Goal: Information Seeking & Learning: Learn about a topic

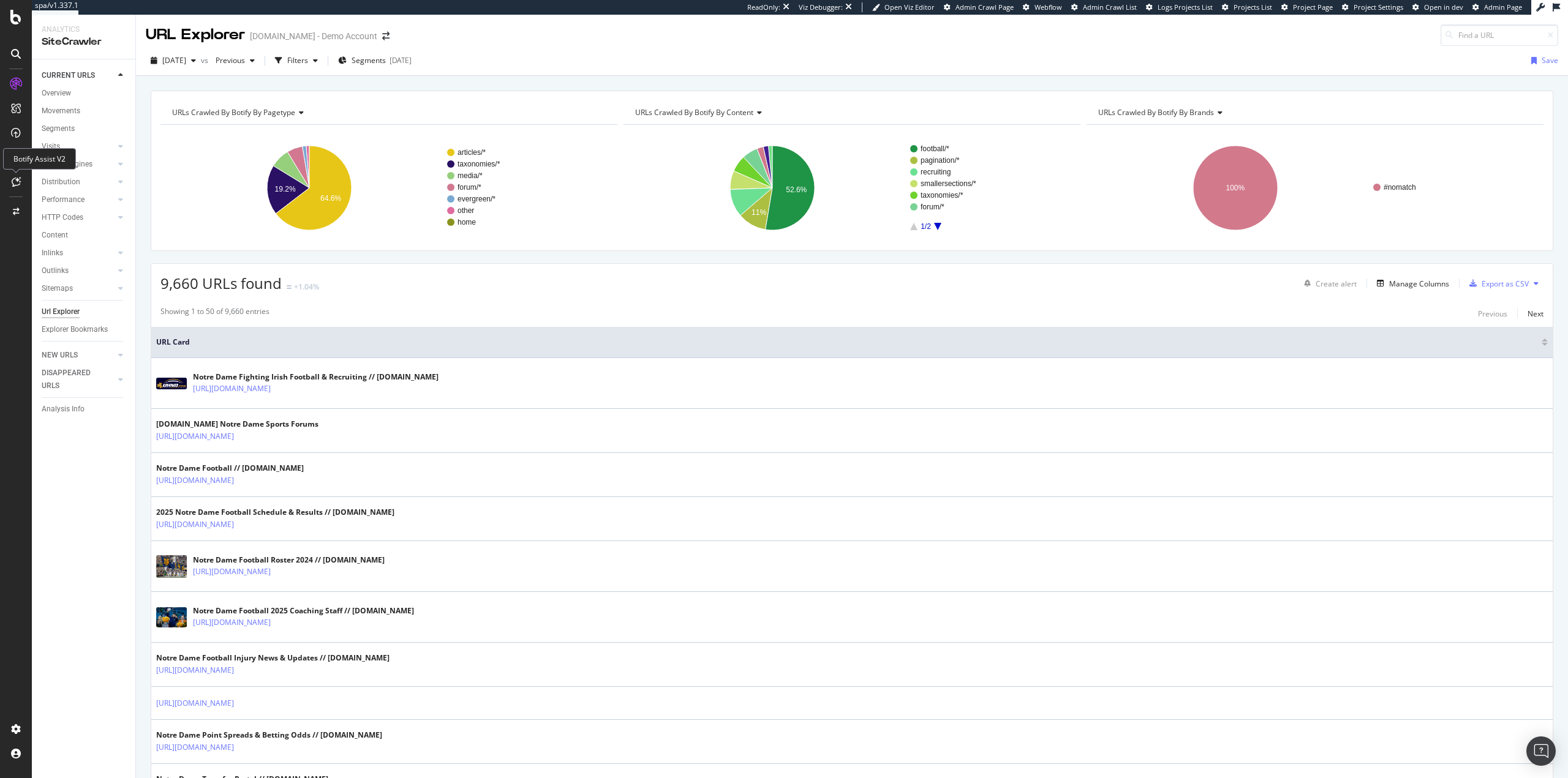
click at [17, 180] on icon at bounding box center [16, 181] width 9 height 10
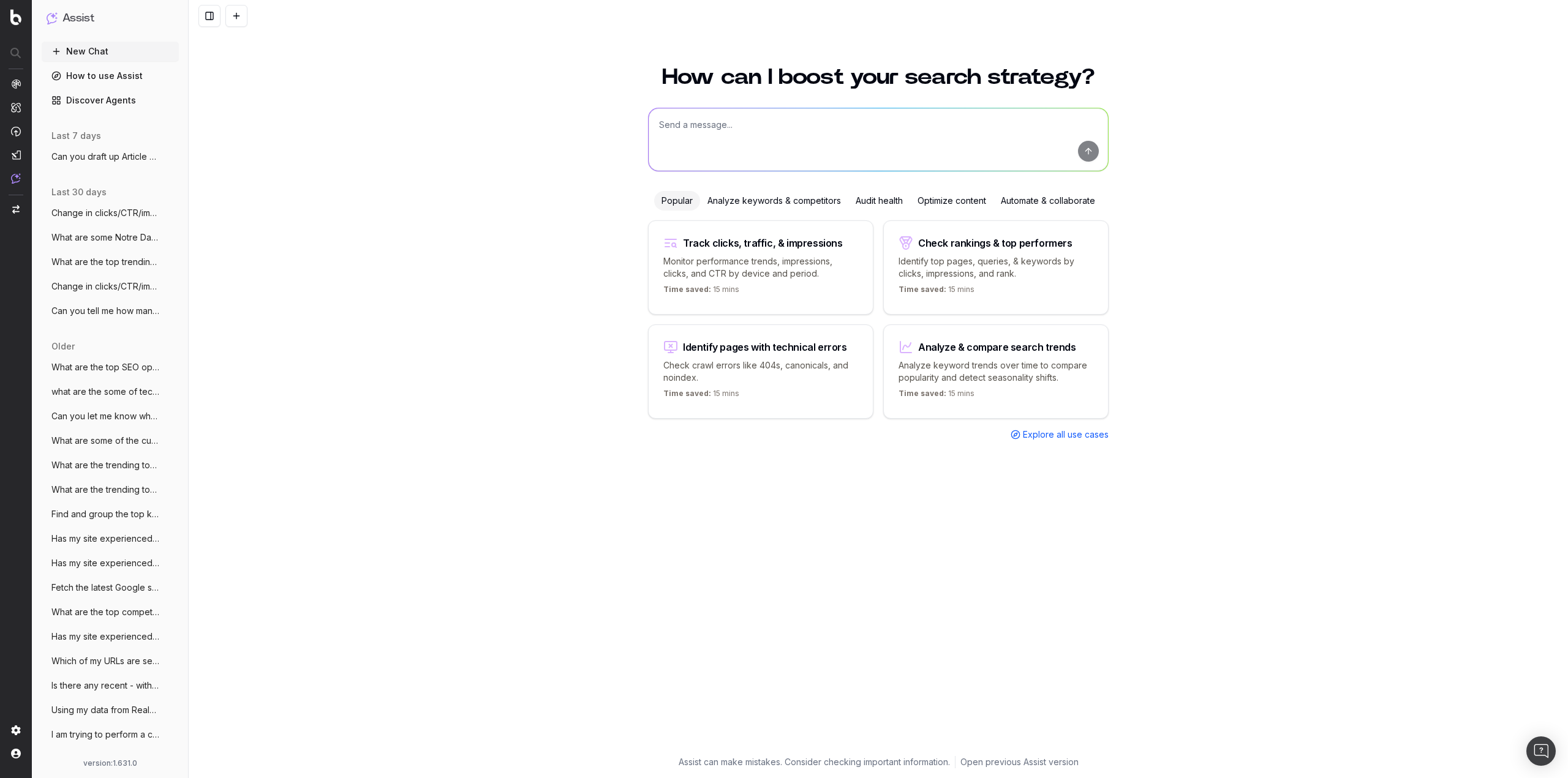
click at [87, 217] on span "Change in clicks/CTR/impressions over la" at bounding box center [106, 213] width 108 height 13
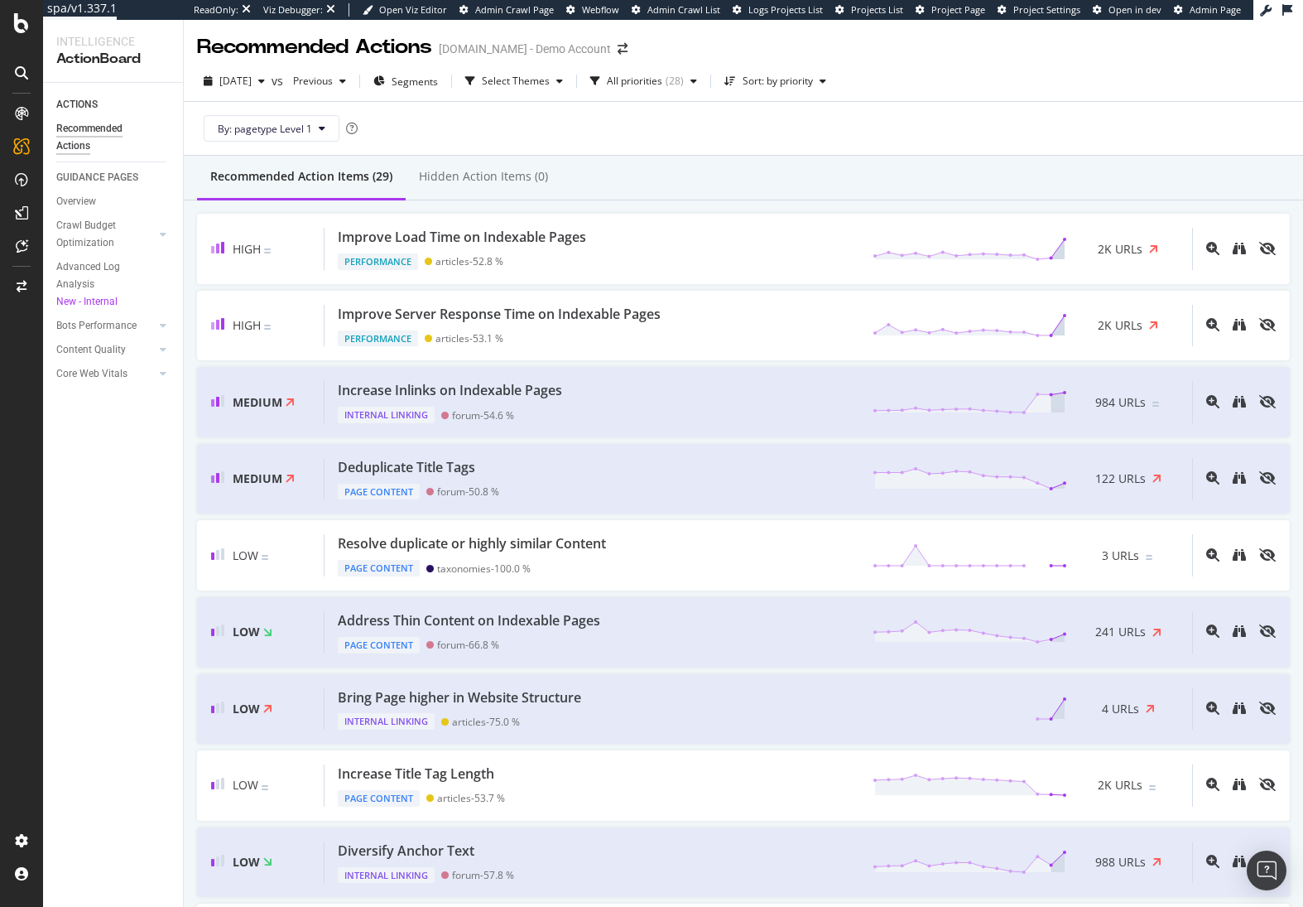
click at [102, 517] on div "ACTIONS Recommended Actions GUIDANCE PAGES Overview Crawl Budget Optimization L…" at bounding box center [113, 495] width 140 height 824
click at [244, 81] on span "2025 Aug. 25th" at bounding box center [235, 81] width 32 height 14
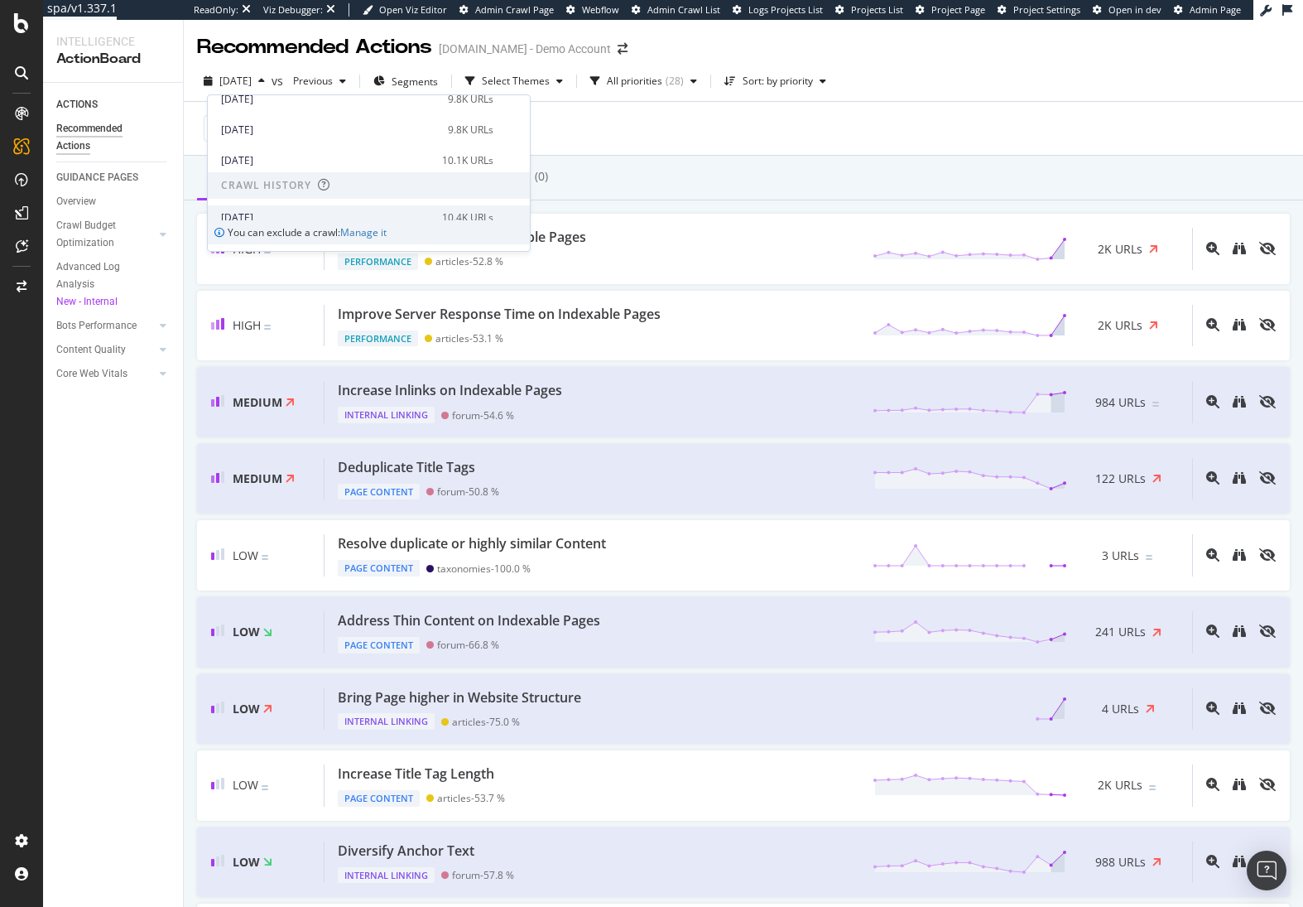
scroll to position [580, 0]
click at [322, 200] on div "2025 Apr. 7th" at bounding box center [326, 200] width 211 height 15
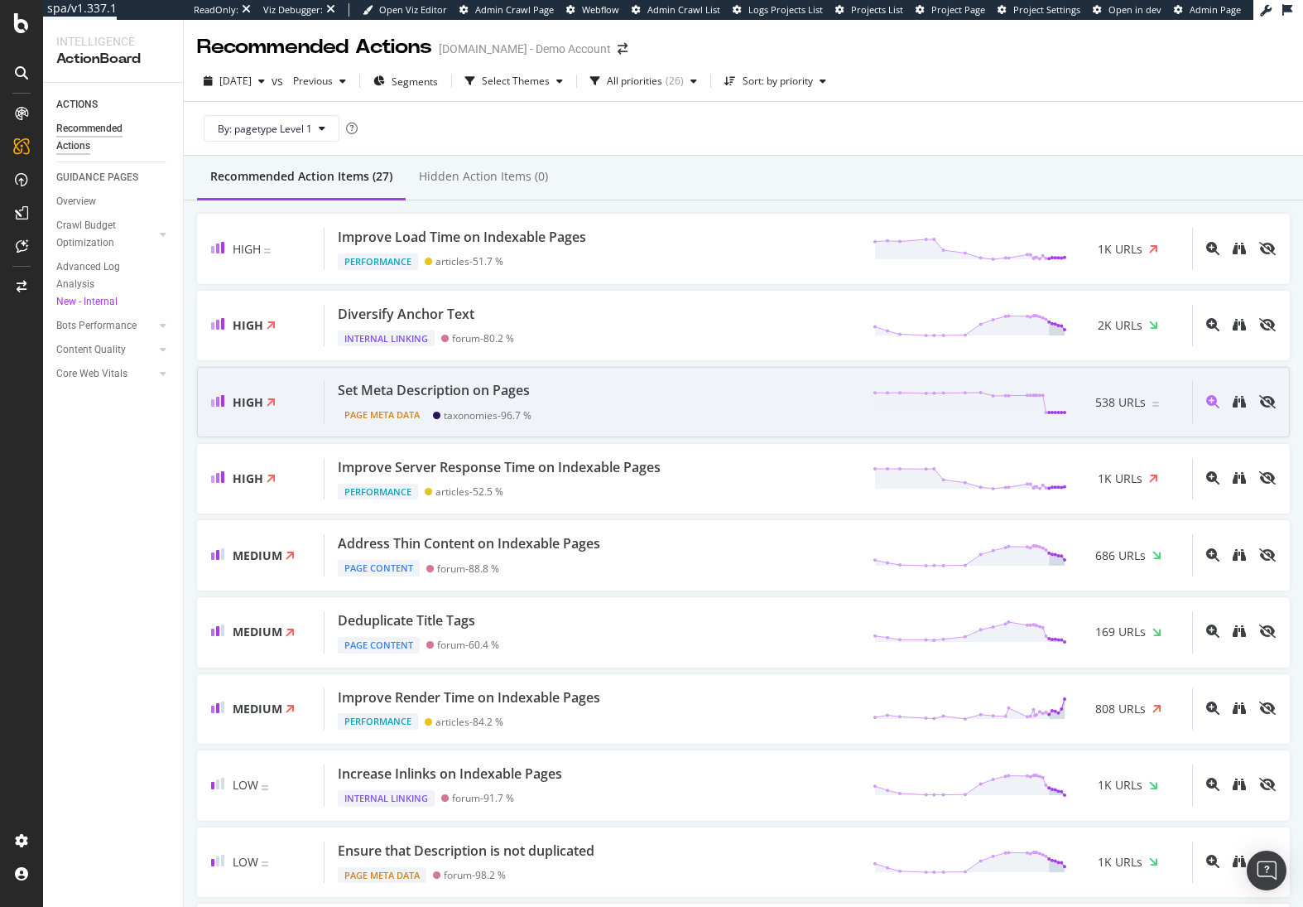
click at [551, 406] on div "Set Meta Description on Pages Page Meta Data taxonomies - 96.7 % 538 URLs" at bounding box center [759, 402] width 868 height 42
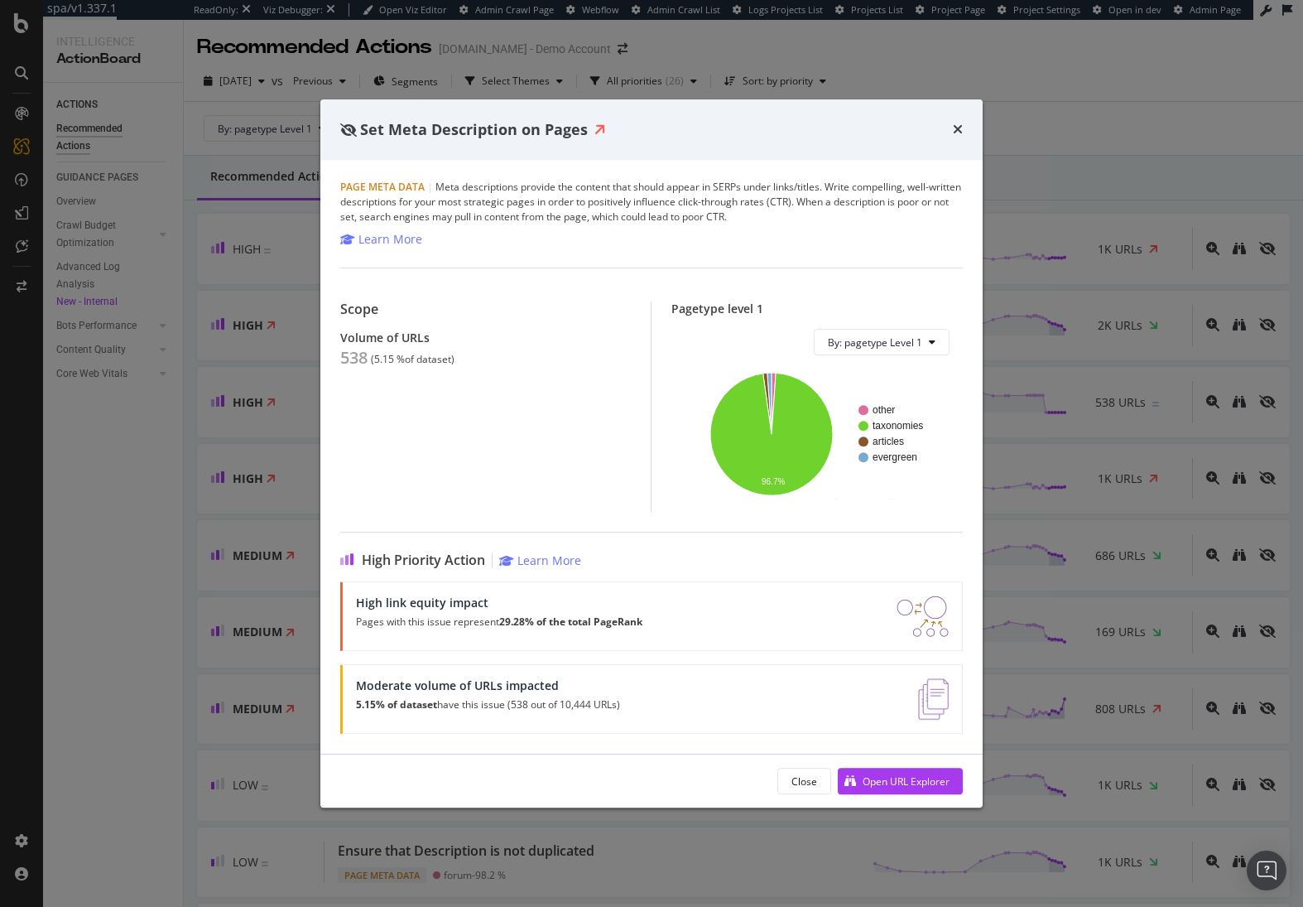
click at [75, 469] on div "Set Meta Description on Pages Page Meta Data | Meta descriptions provide the co…" at bounding box center [651, 453] width 1303 height 907
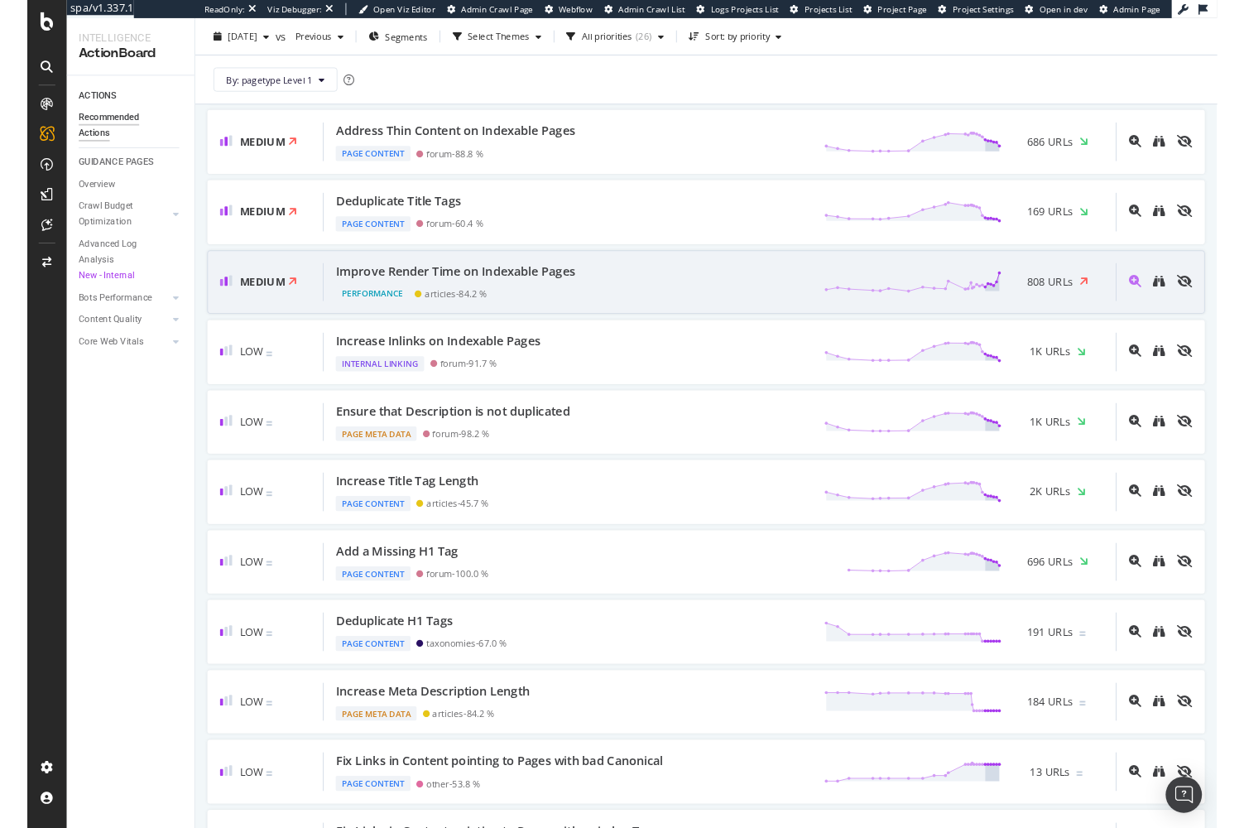
scroll to position [414, 0]
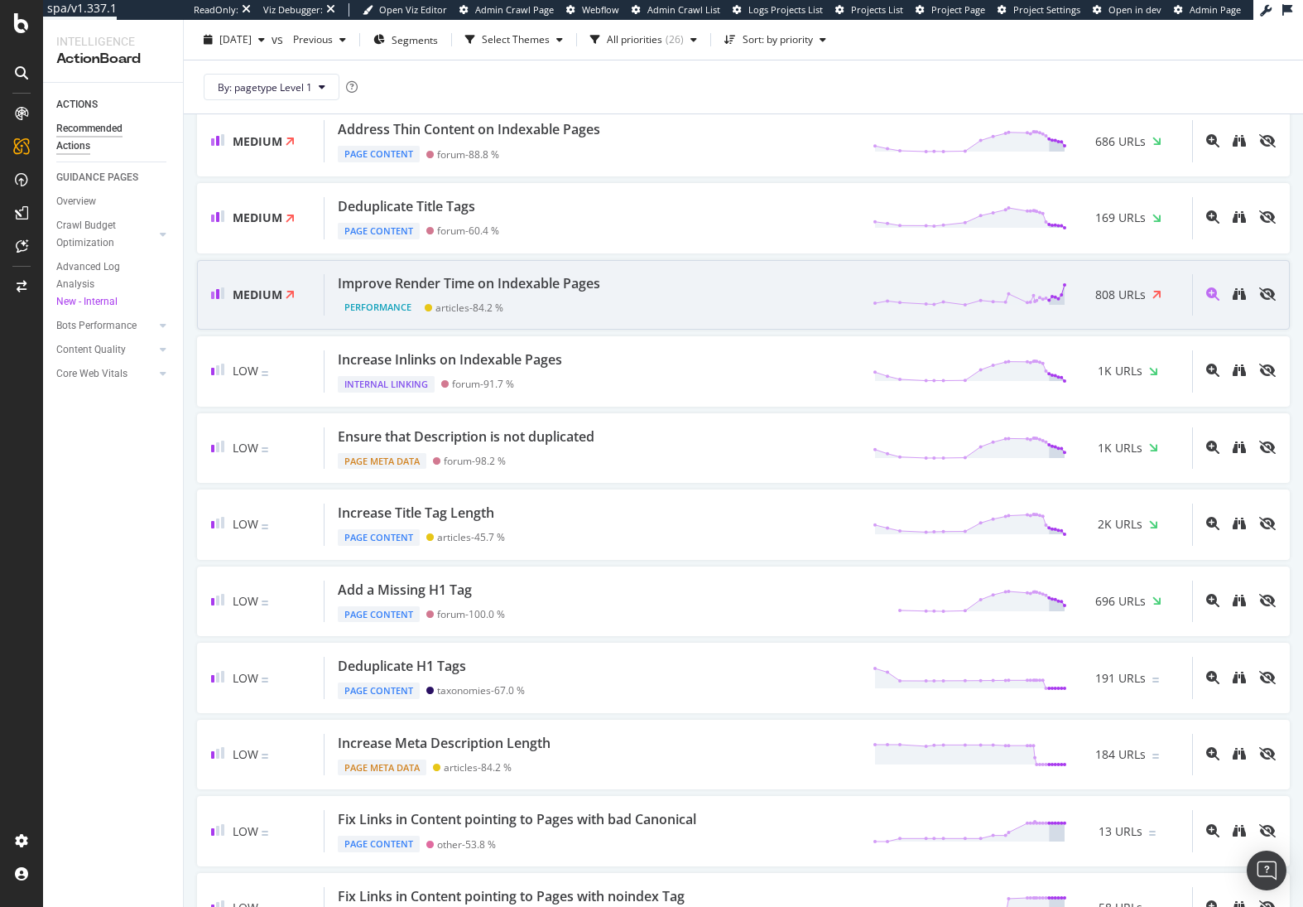
drag, startPoint x: 543, startPoint y: 275, endPoint x: 546, endPoint y: 265, distance: 10.5
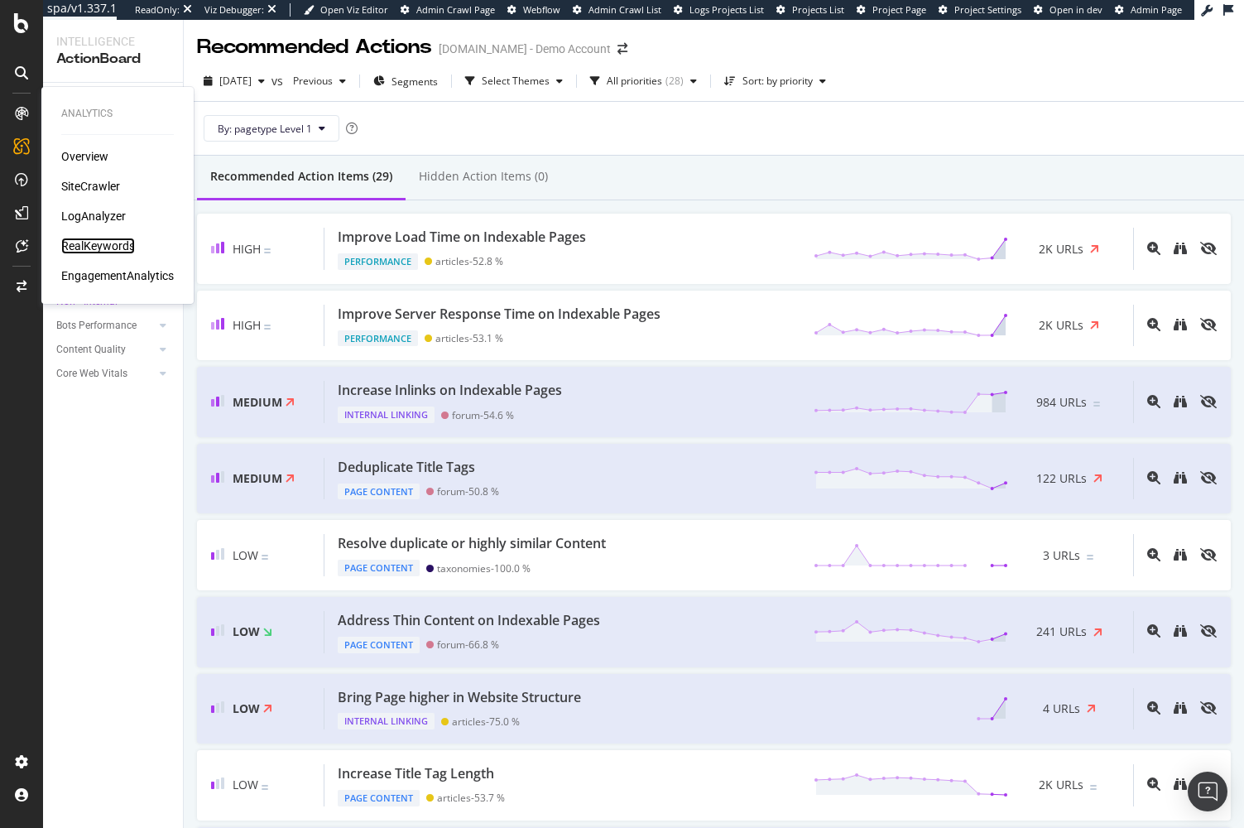
drag, startPoint x: 115, startPoint y: 243, endPoint x: 123, endPoint y: 242, distance: 8.3
click at [115, 243] on div "RealKeywords" at bounding box center [98, 246] width 74 height 17
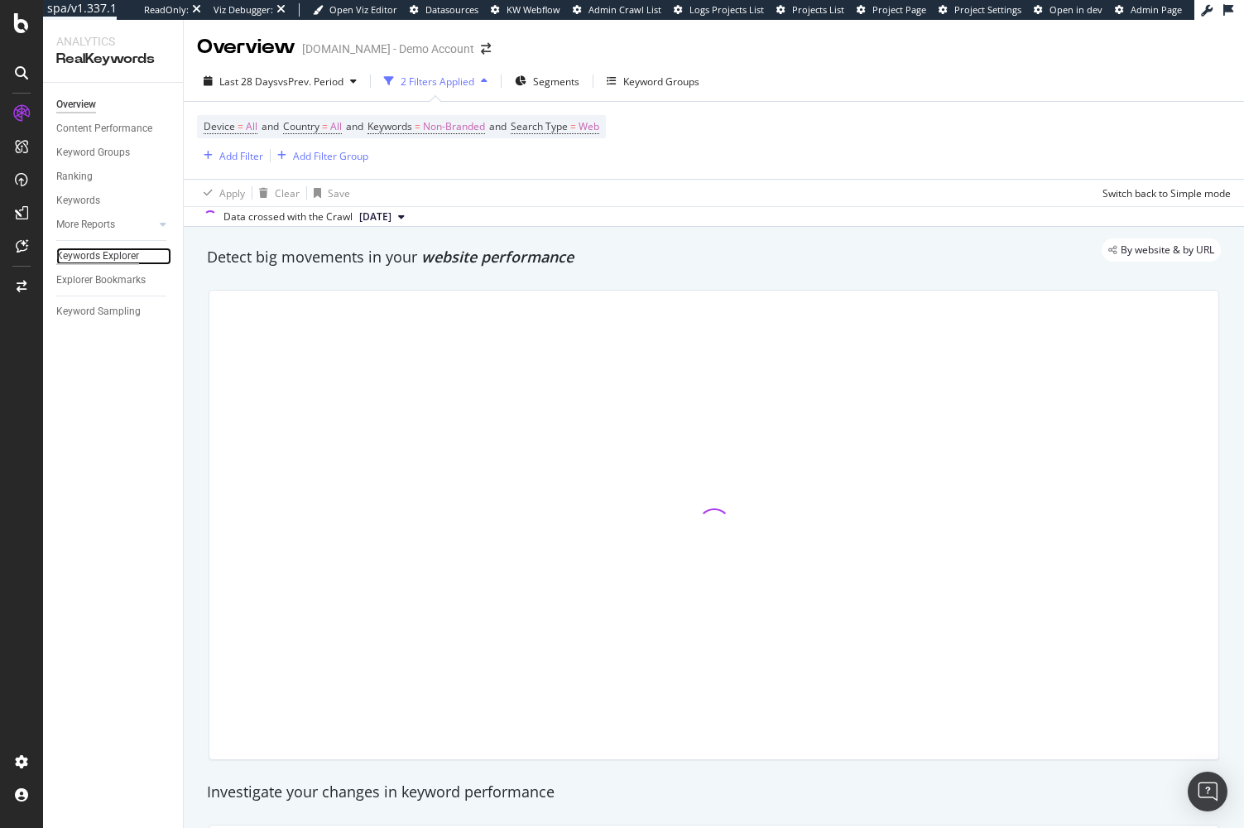
click at [79, 258] on div "Keywords Explorer" at bounding box center [97, 256] width 83 height 17
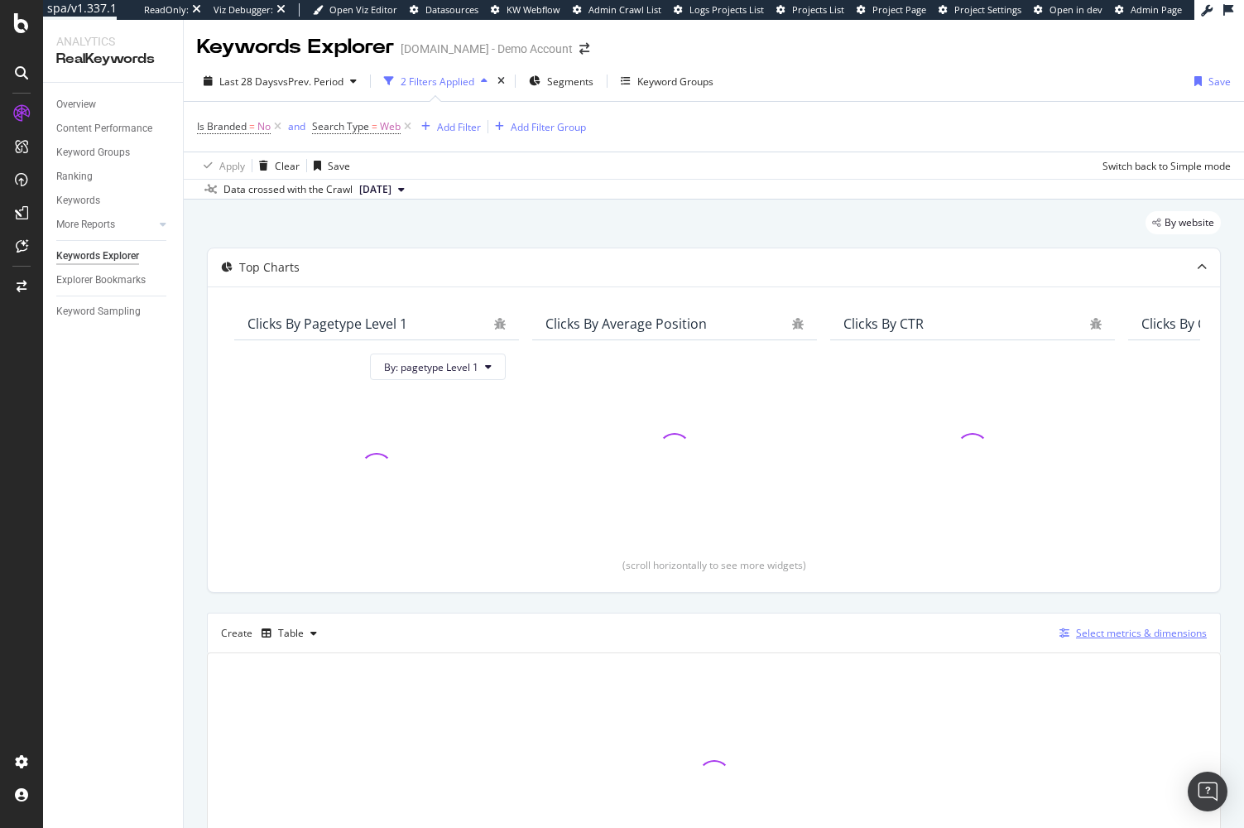
click at [1130, 635] on div "Select metrics & dimensions" at bounding box center [1141, 633] width 131 height 14
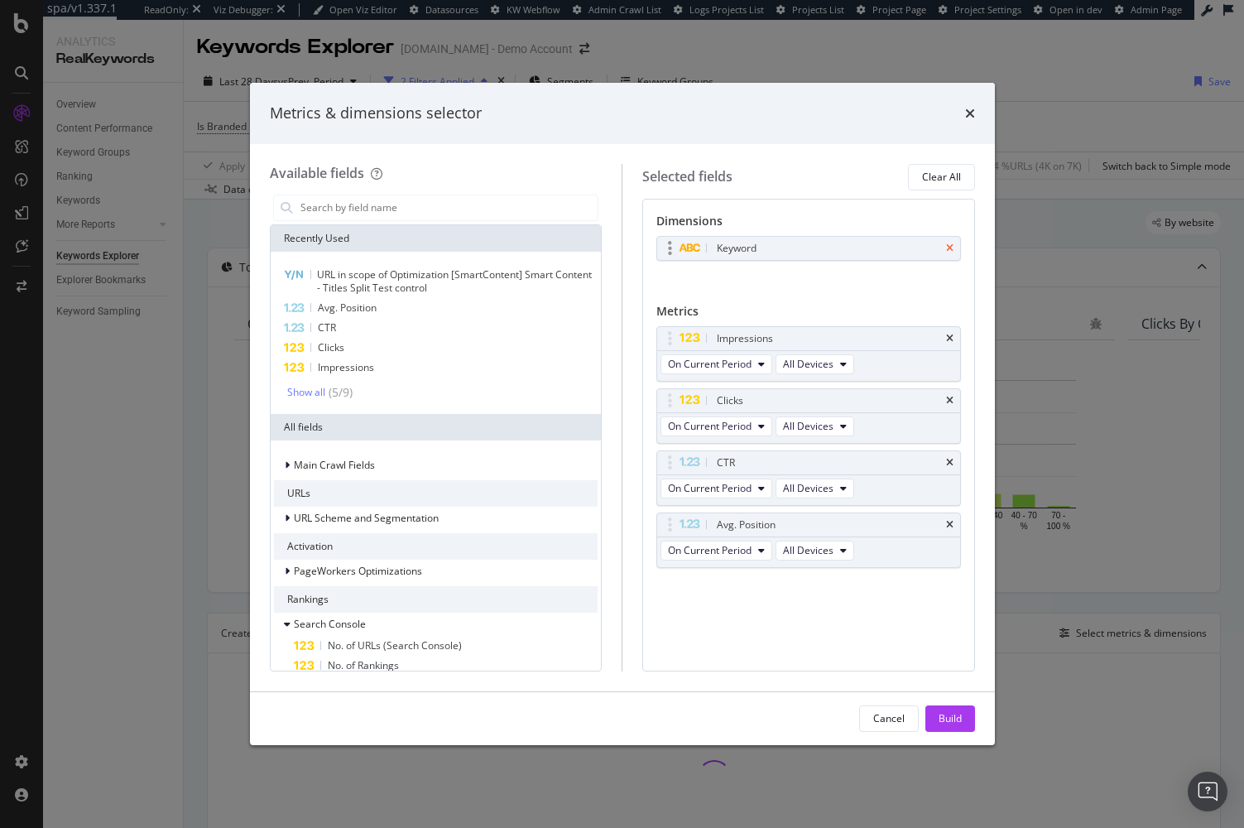
click at [952, 251] on icon "times" at bounding box center [949, 248] width 7 height 10
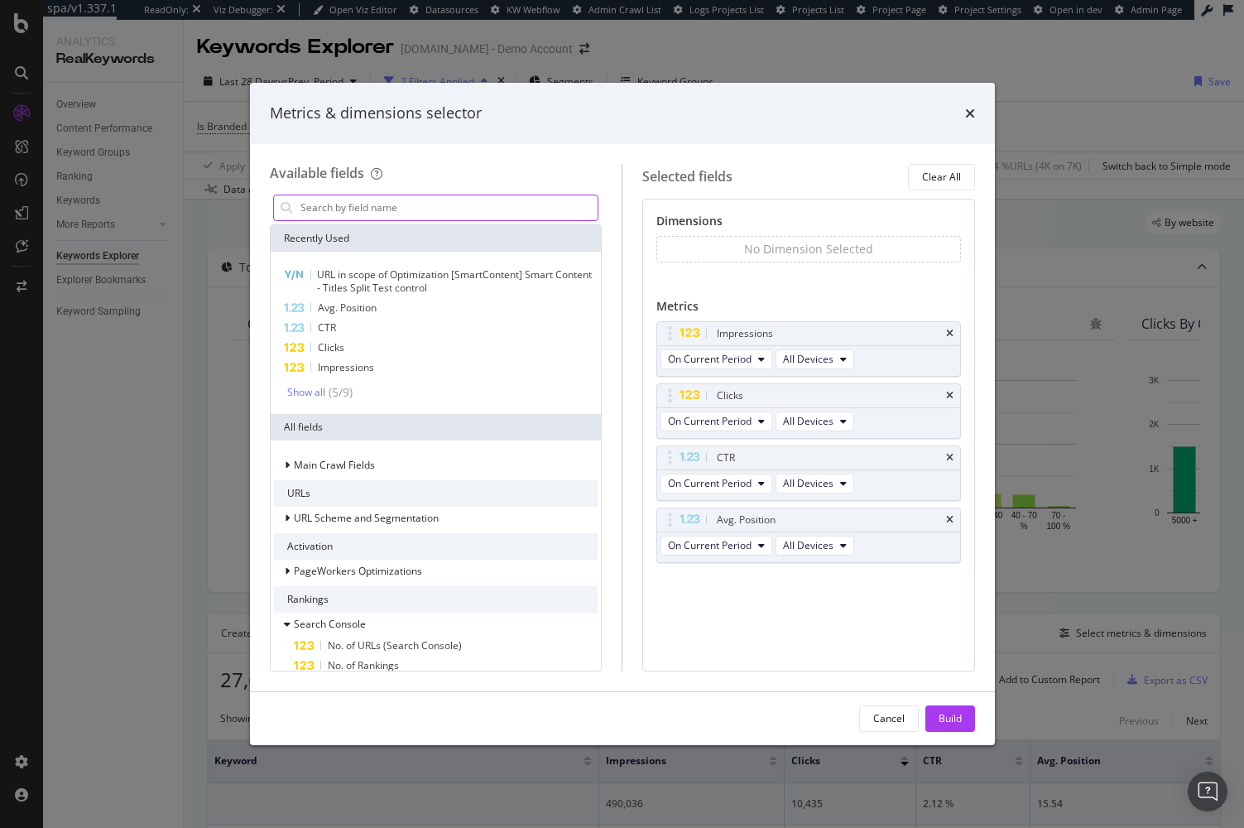
click at [489, 203] on input "modal" at bounding box center [449, 207] width 300 height 25
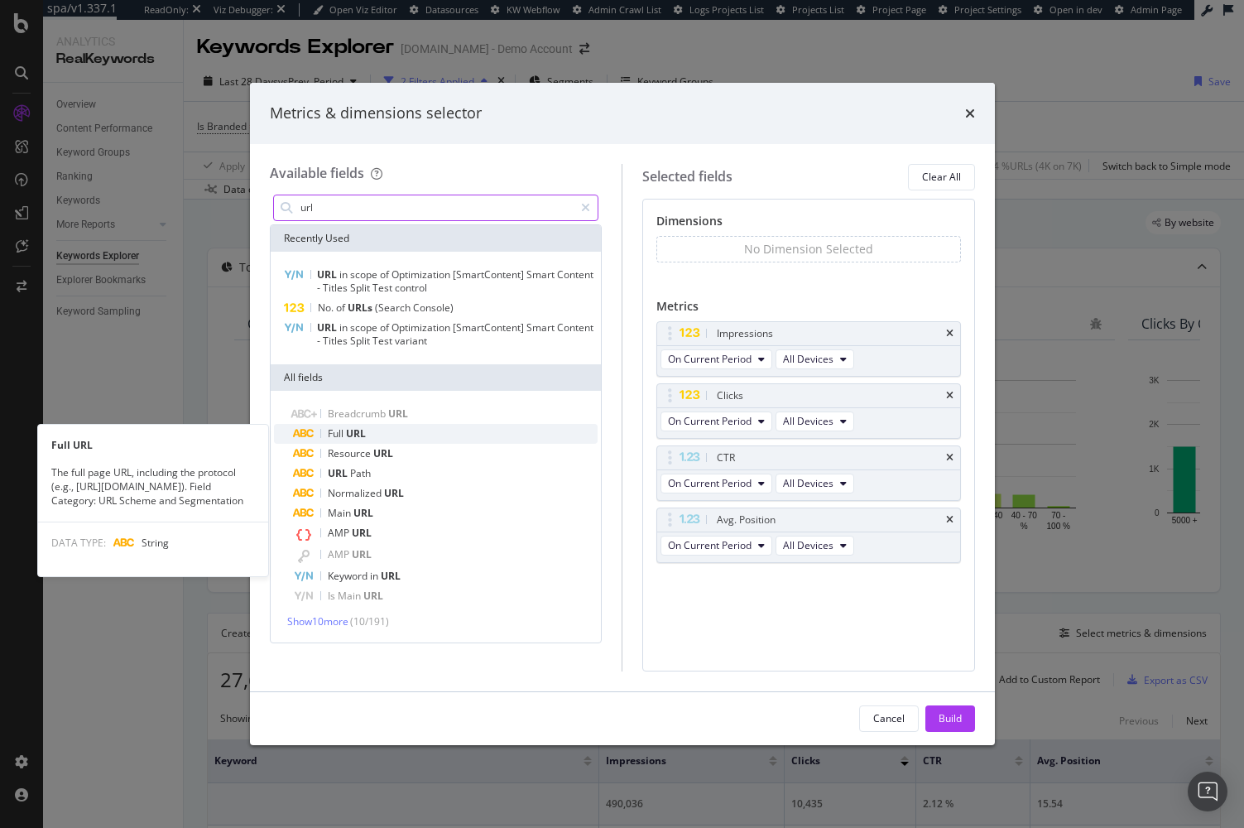
type input "url"
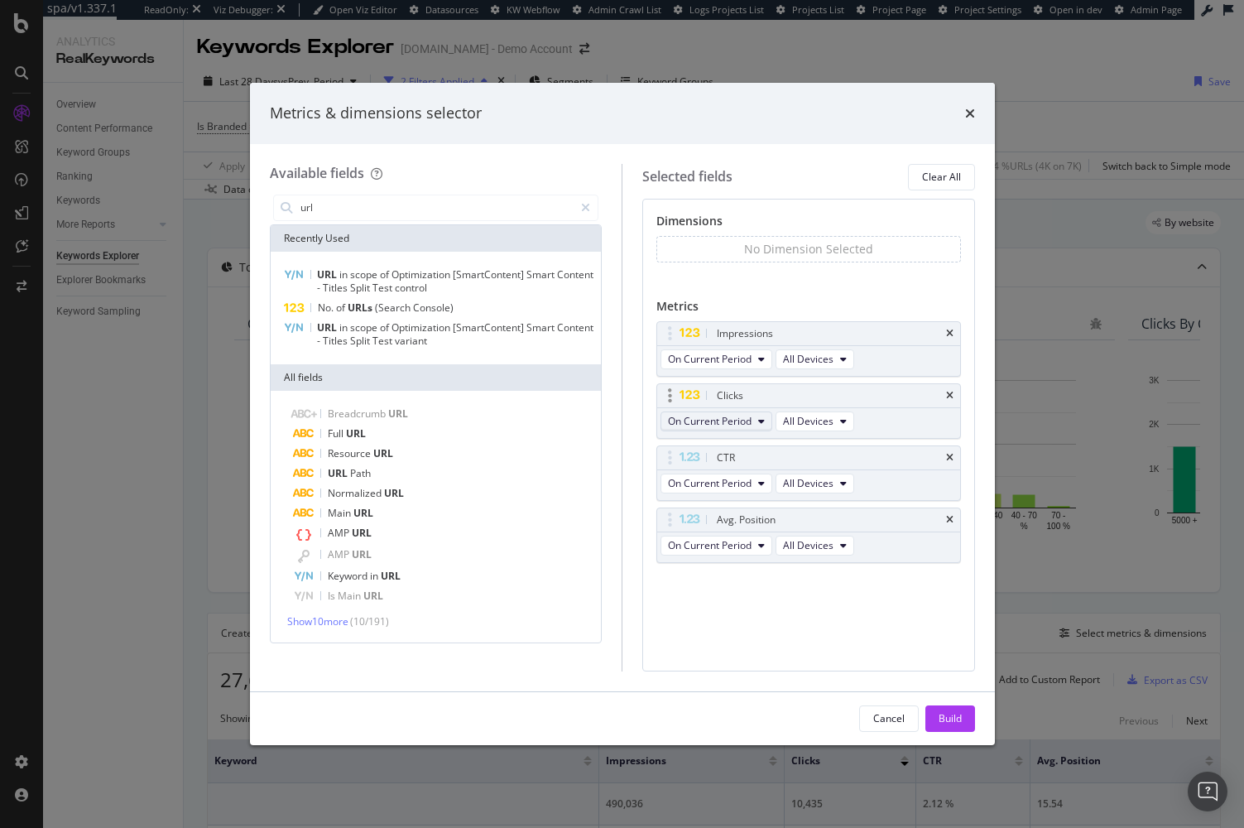
drag, startPoint x: 477, startPoint y: 435, endPoint x: 695, endPoint y: 416, distance: 219.3
click at [478, 435] on div "Full URL" at bounding box center [446, 434] width 305 height 20
drag, startPoint x: 955, startPoint y: 713, endPoint x: 820, endPoint y: 599, distance: 176.8
click at [955, 712] on div "Build" at bounding box center [950, 718] width 23 height 14
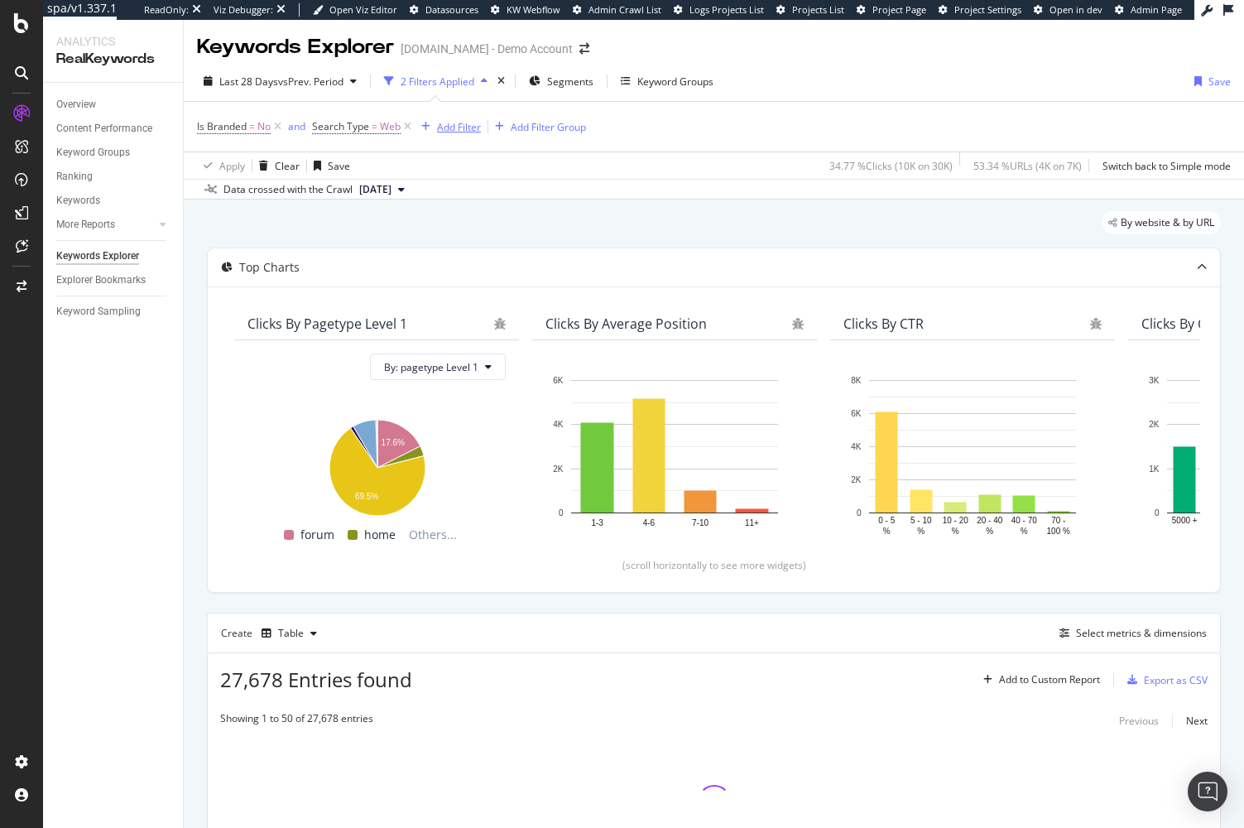
click at [467, 122] on div "Add Filter" at bounding box center [459, 127] width 44 height 14
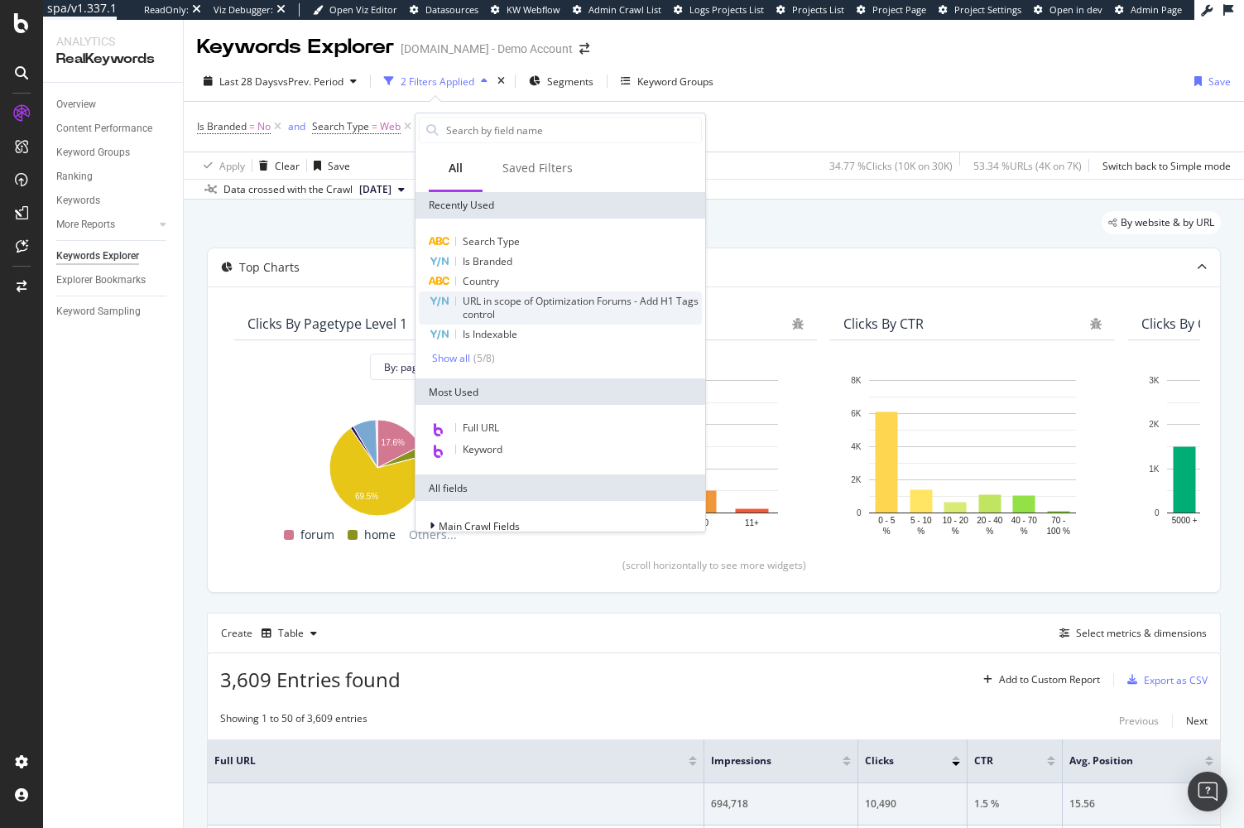
click at [570, 318] on div "URL in scope of Optimization Forums - Add H1 Tags control" at bounding box center [582, 308] width 239 height 26
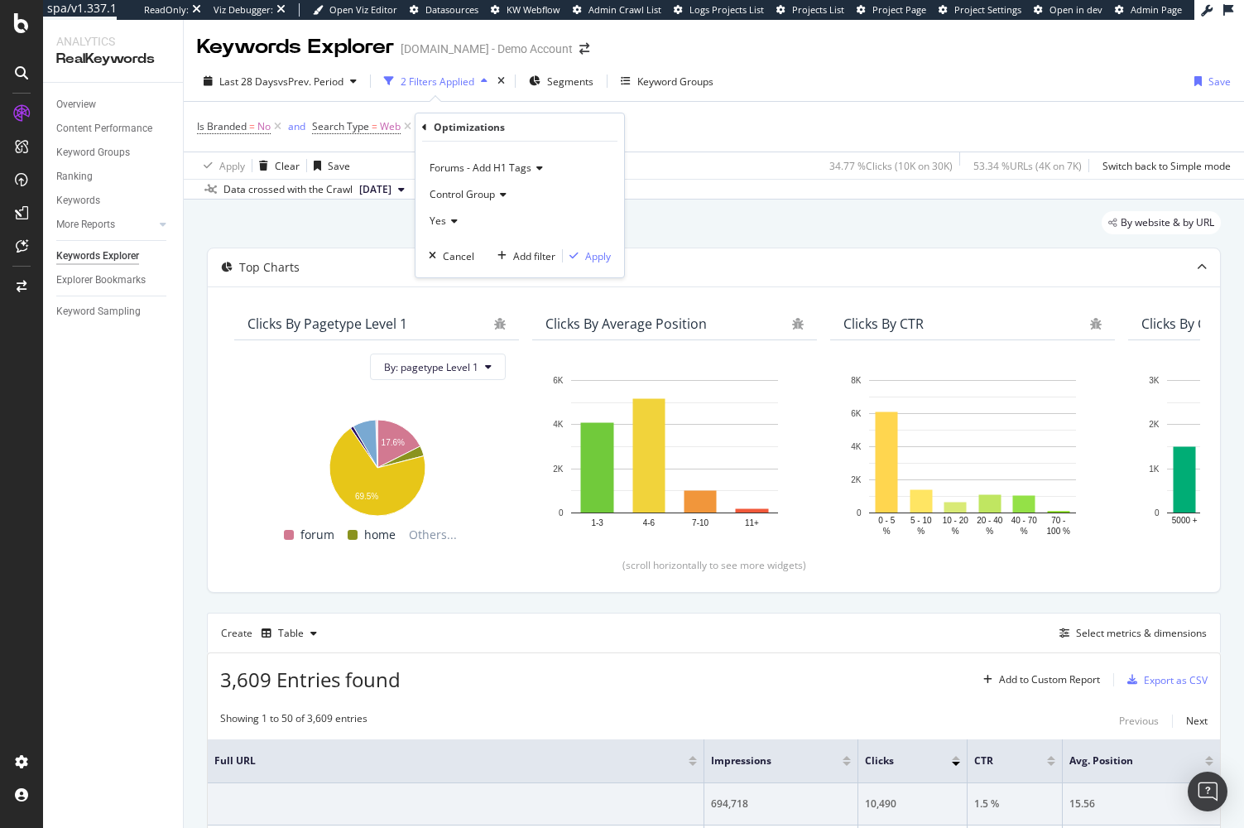
click at [456, 221] on icon at bounding box center [452, 221] width 12 height 10
click at [493, 197] on span "Control Group" at bounding box center [462, 194] width 65 height 14
click at [507, 229] on div "Variant Group" at bounding box center [521, 229] width 177 height 22
click at [535, 164] on icon at bounding box center [538, 168] width 12 height 10
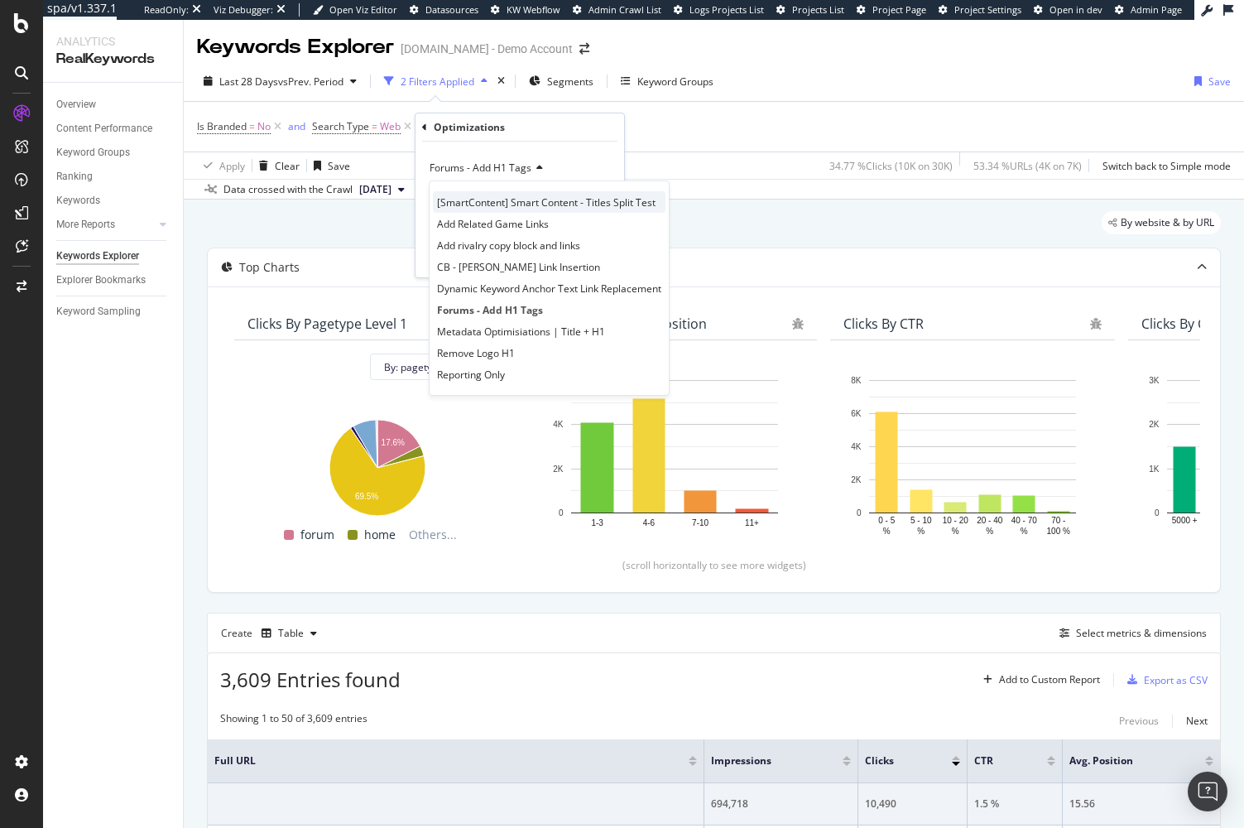
click at [554, 209] on div "[SmartContent] Smart Content - Titles Split Test" at bounding box center [549, 202] width 233 height 22
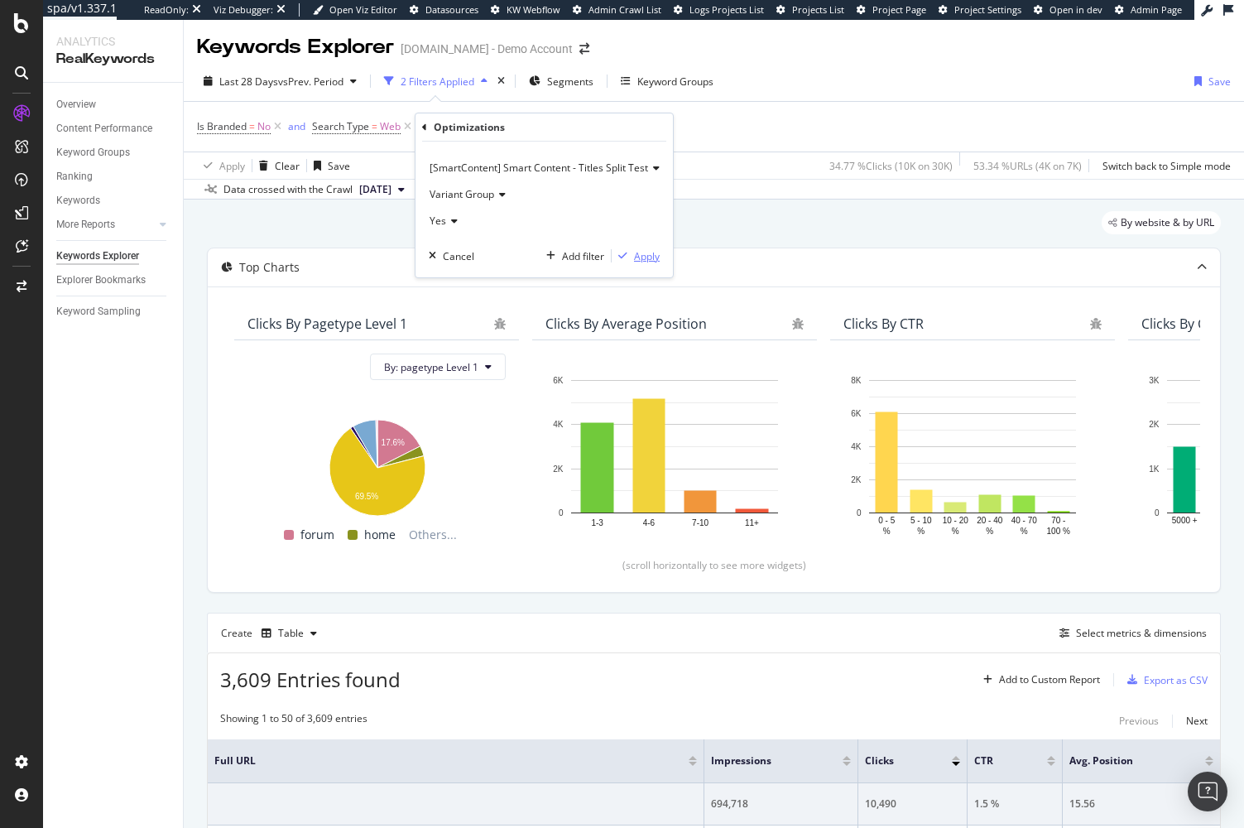
click at [627, 256] on icon "button" at bounding box center [622, 256] width 9 height 10
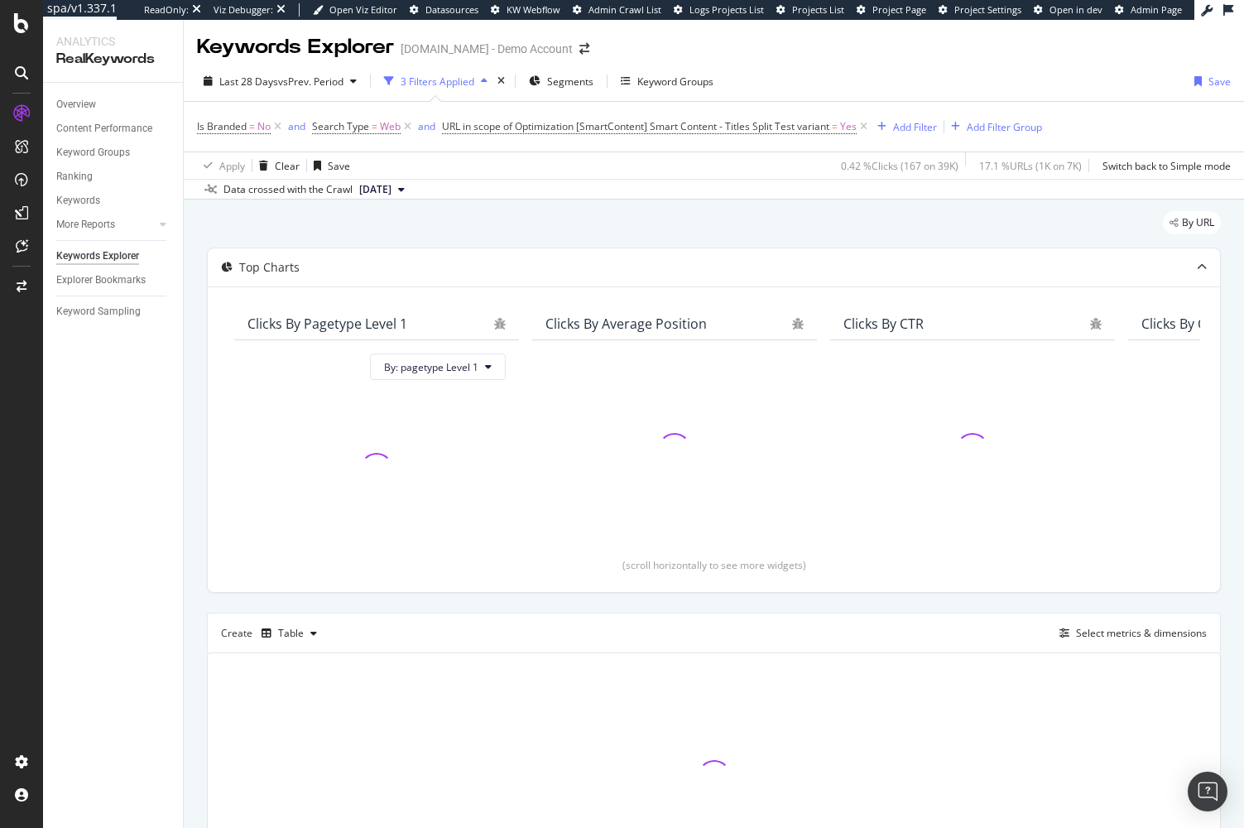
click at [133, 522] on div "Overview Content Performance Keyword Groups Ranking Keywords More Reports Count…" at bounding box center [113, 455] width 140 height 745
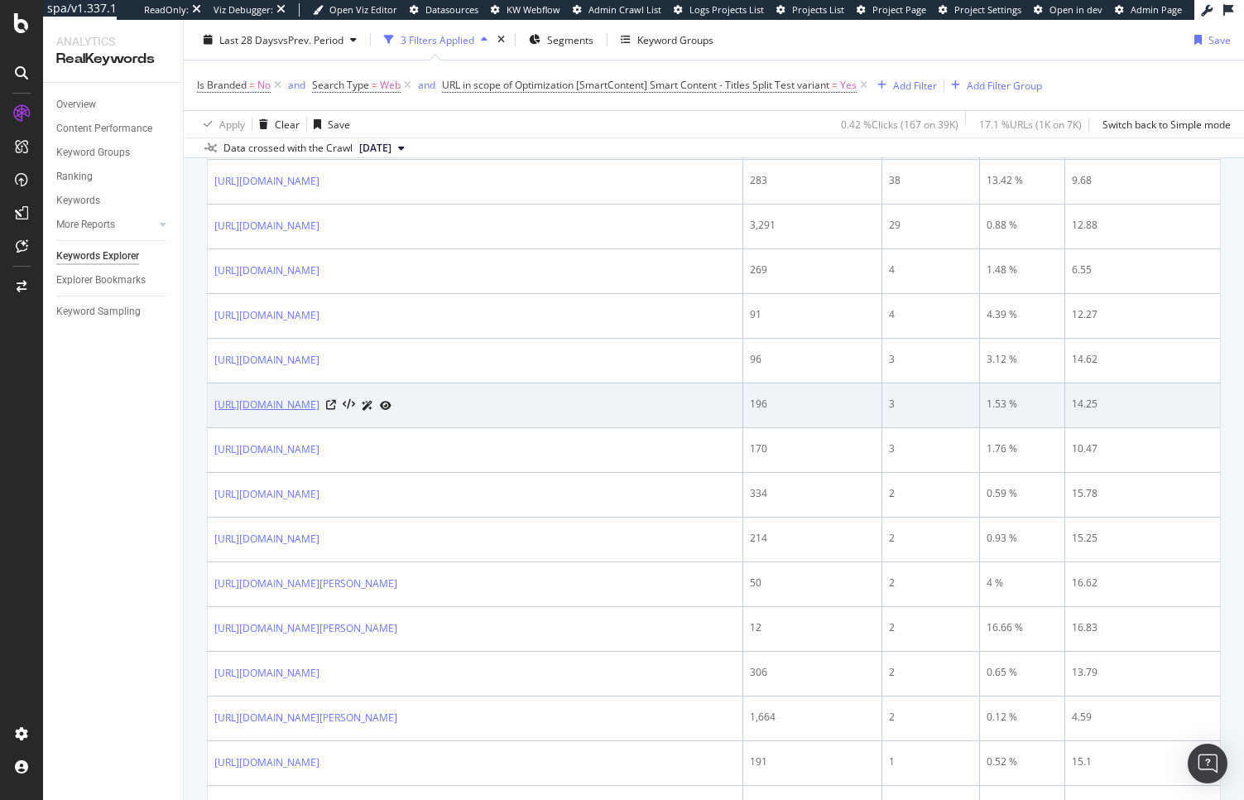
scroll to position [48, 0]
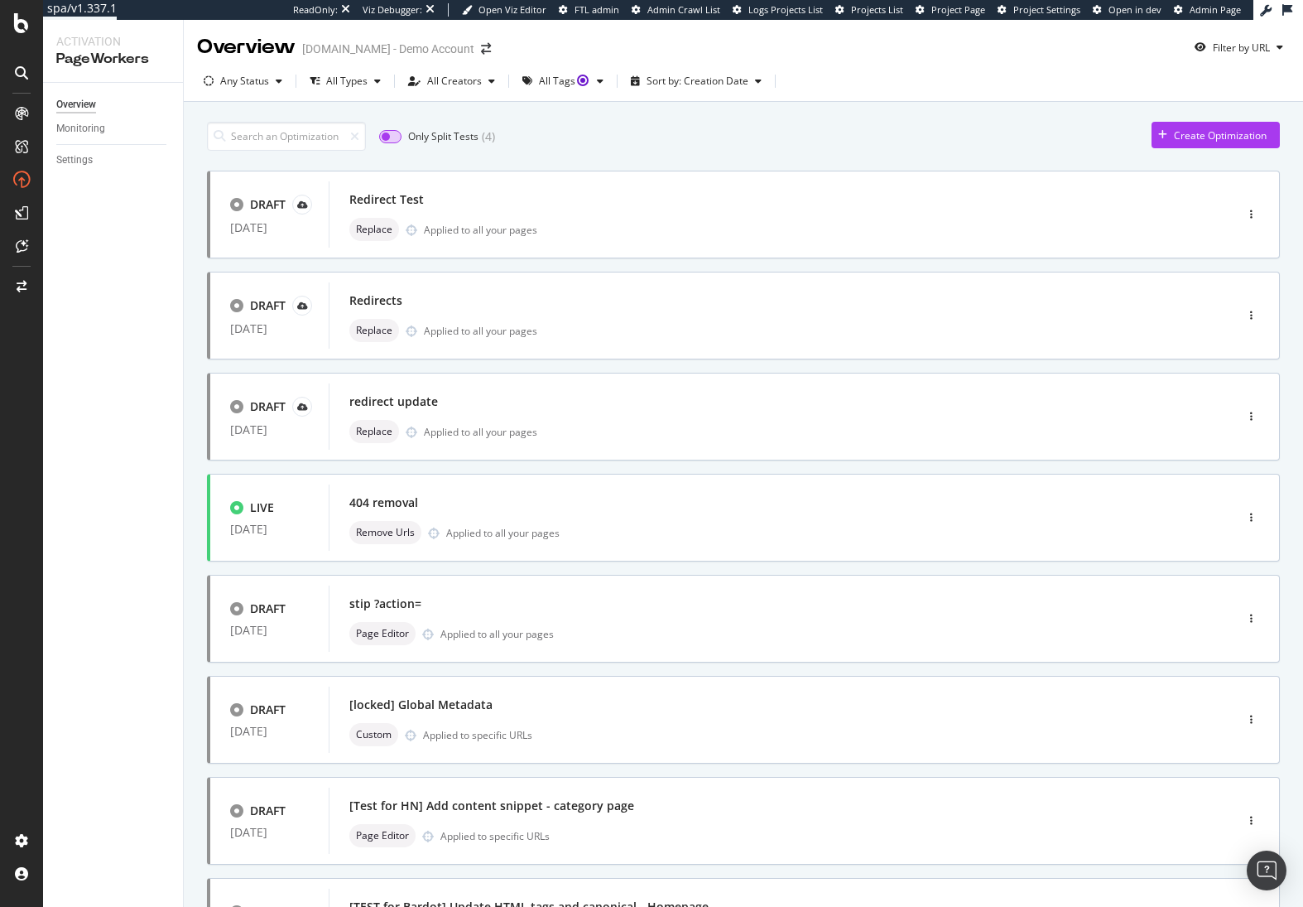
click at [394, 133] on input "checkbox" at bounding box center [390, 136] width 22 height 13
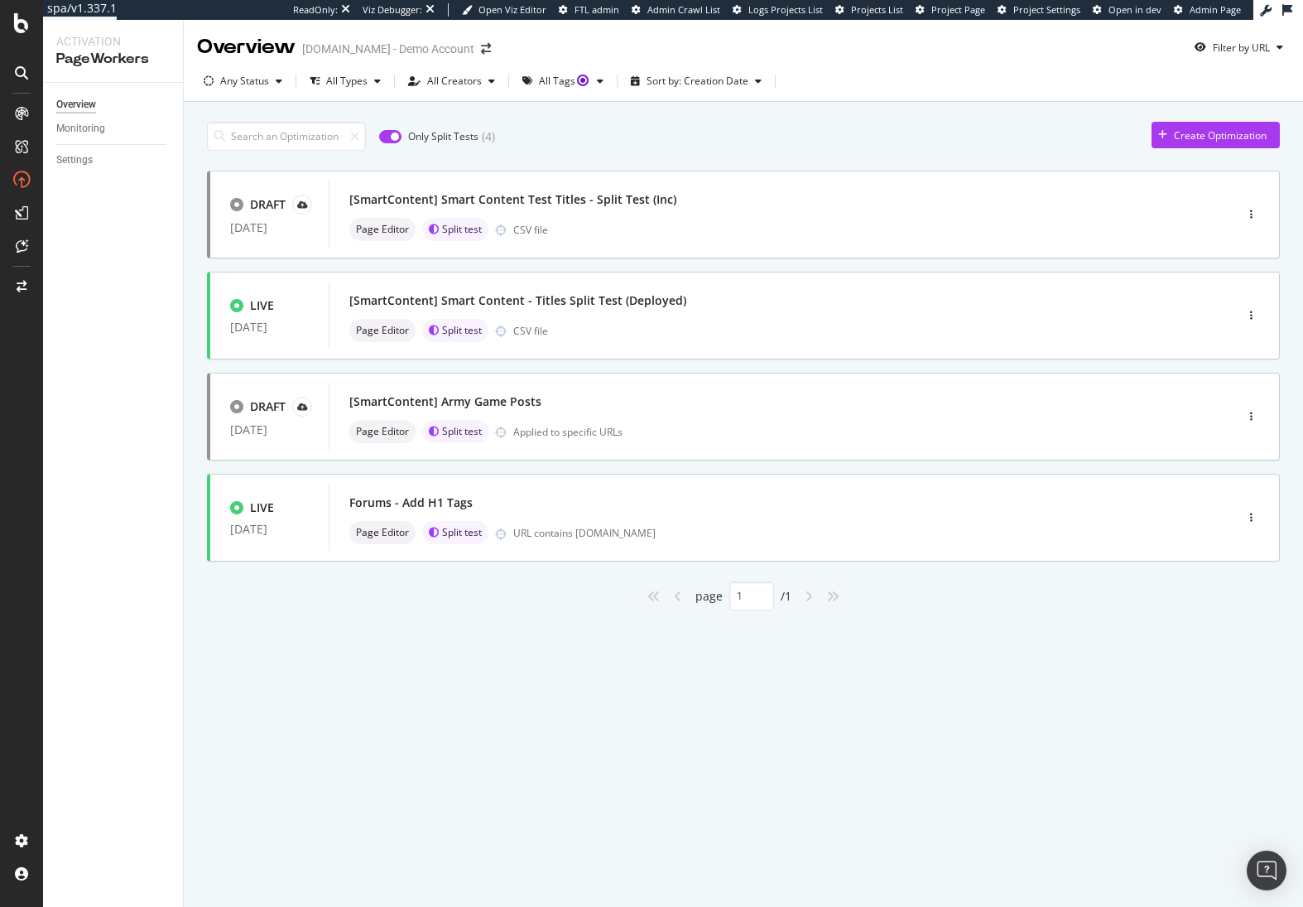
click at [127, 364] on div "Overview Monitoring Settings" at bounding box center [113, 495] width 140 height 824
click at [646, 296] on div "[SmartContent] Smart Content - Titles Split Test (Deployed)" at bounding box center [517, 300] width 337 height 17
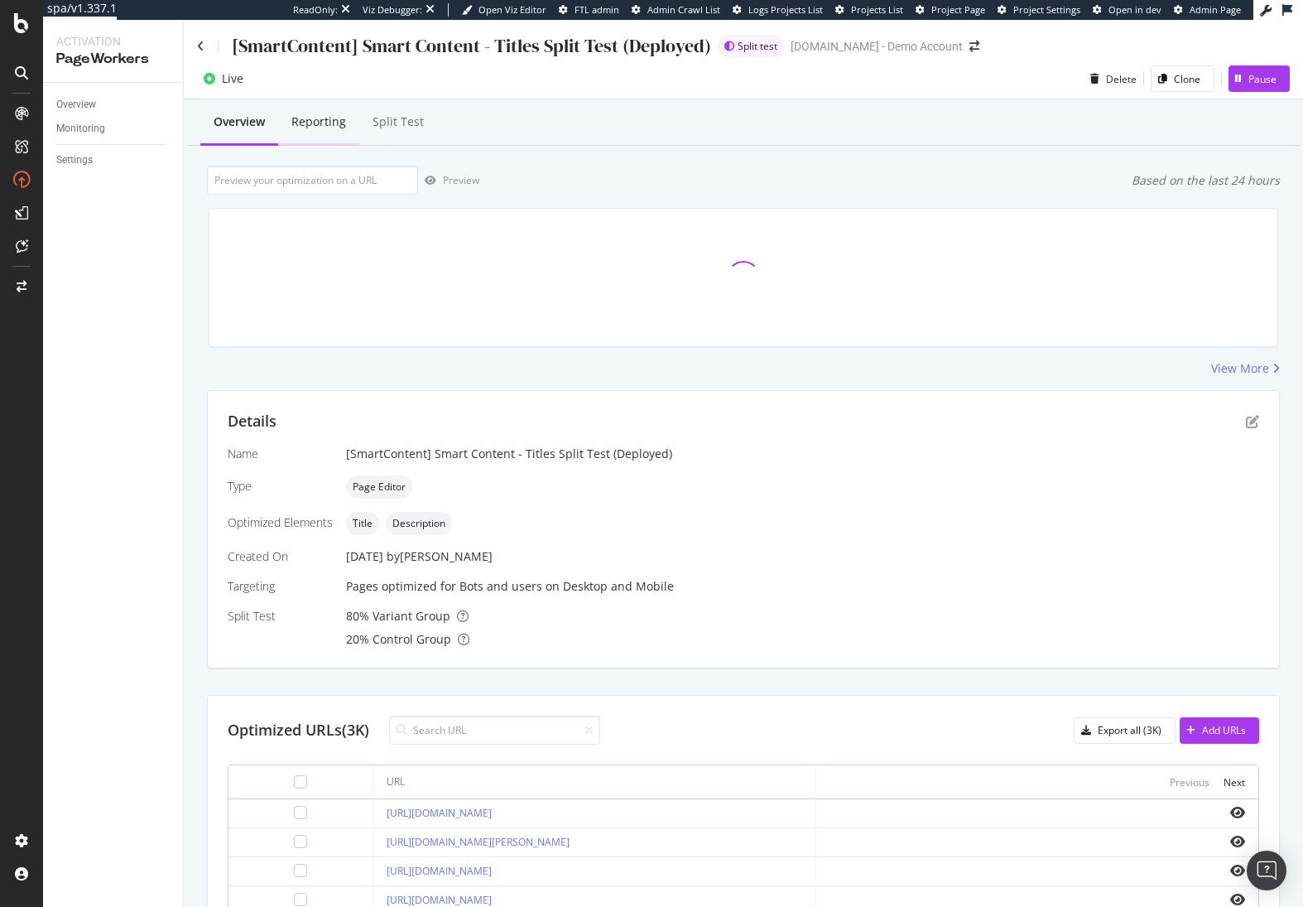
click at [320, 128] on div "Reporting" at bounding box center [318, 121] width 55 height 17
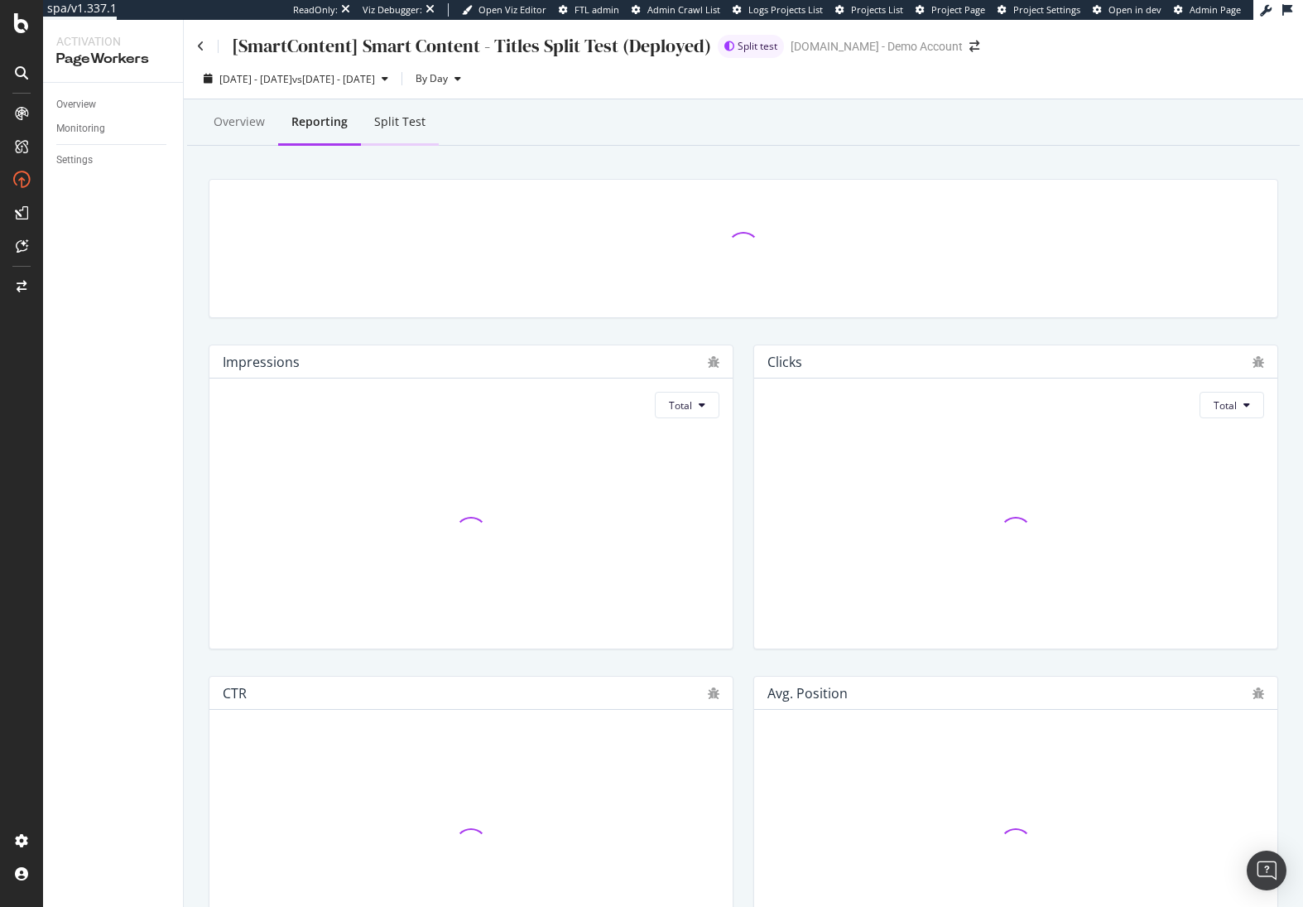
click at [415, 125] on div "Split Test" at bounding box center [399, 121] width 51 height 17
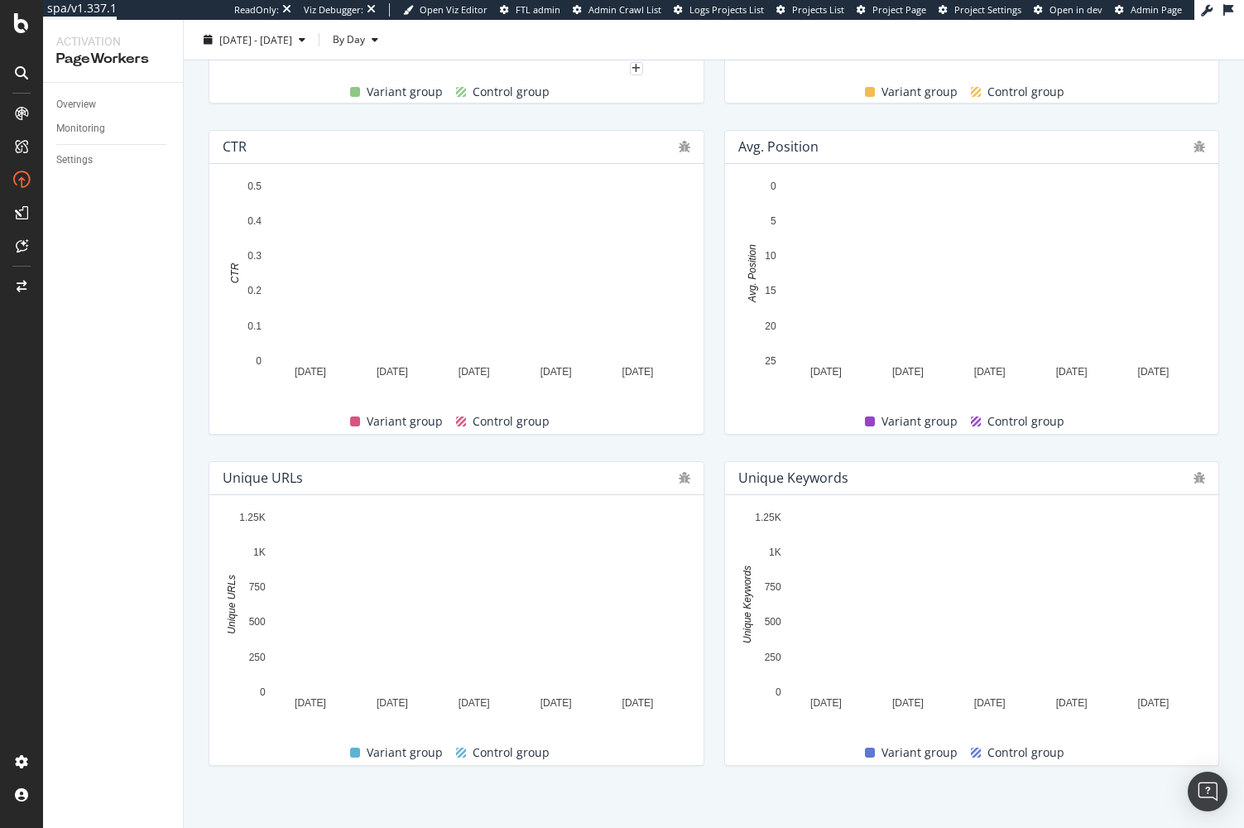
scroll to position [647, 0]
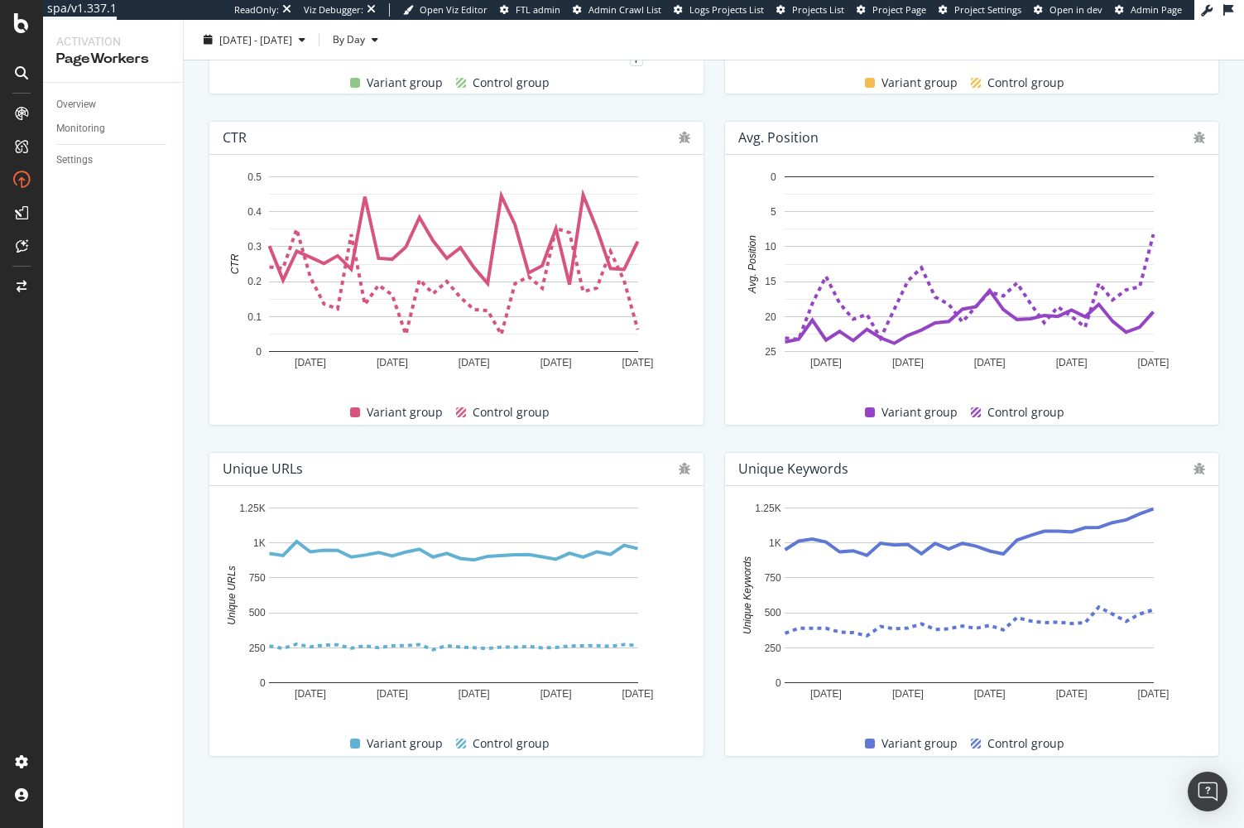
click at [705, 588] on div "Unique URLs 30 Jul. 2025 5 Aug. 2025 11 Aug. 2025 17 Aug. 2025 23 Aug. 2025 0 2…" at bounding box center [457, 604] width 516 height 331
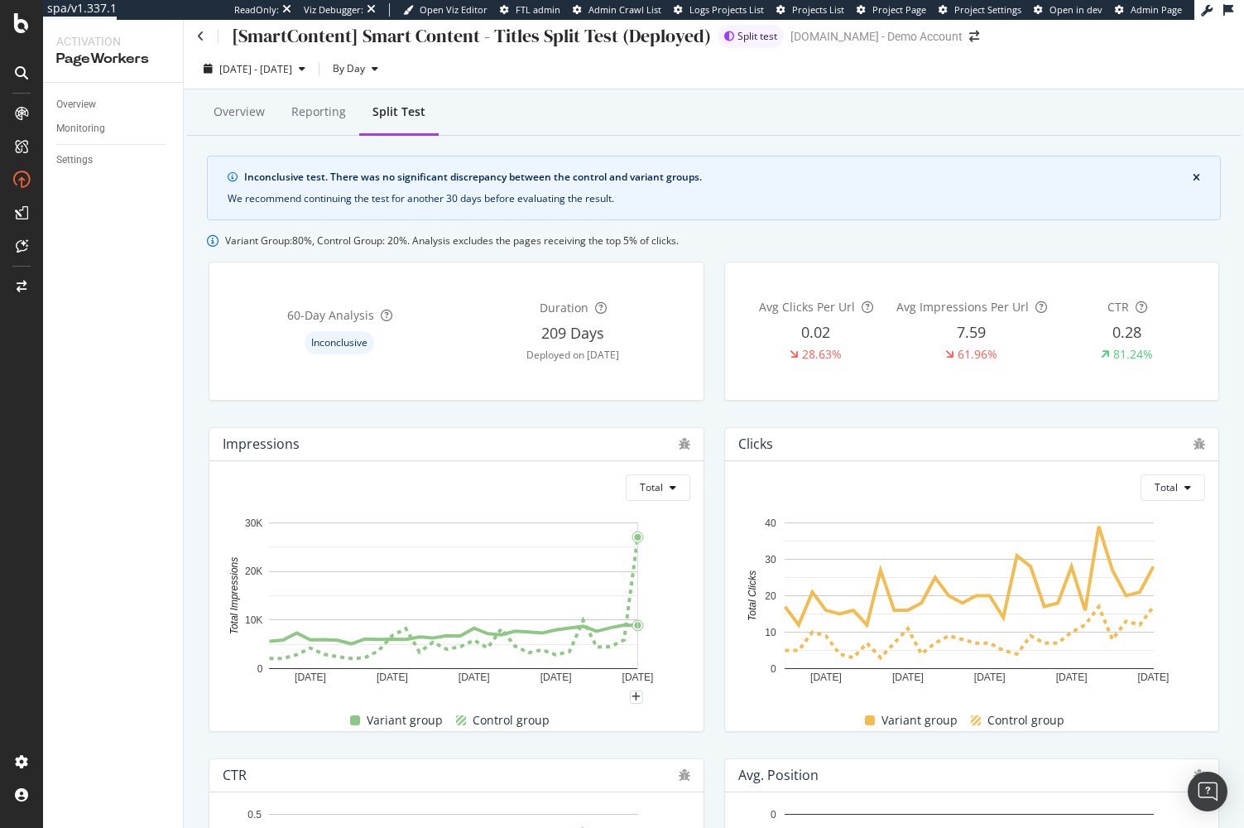
scroll to position [0, 0]
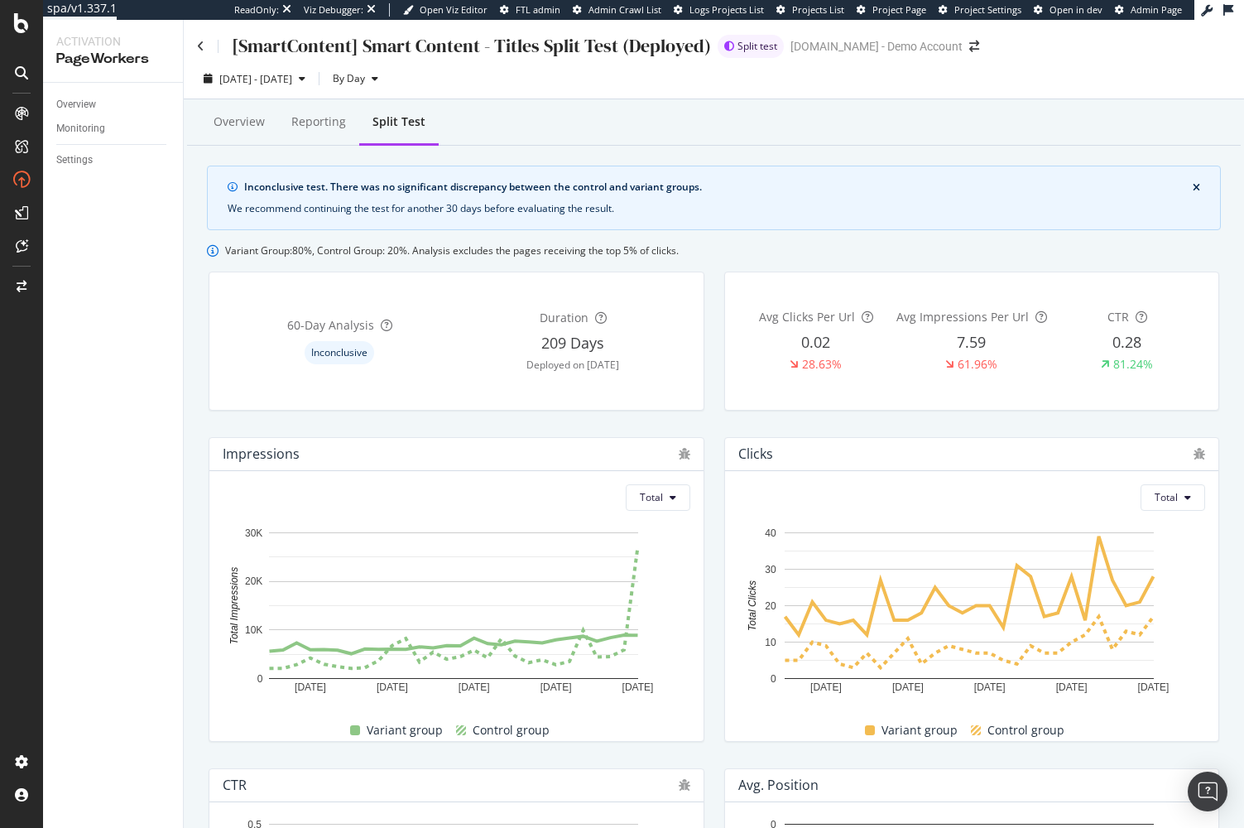
click at [782, 245] on div "Variant Group: 80 %, Control Group: 20 %. Analysis excludes the pages receiving…" at bounding box center [714, 250] width 1014 height 14
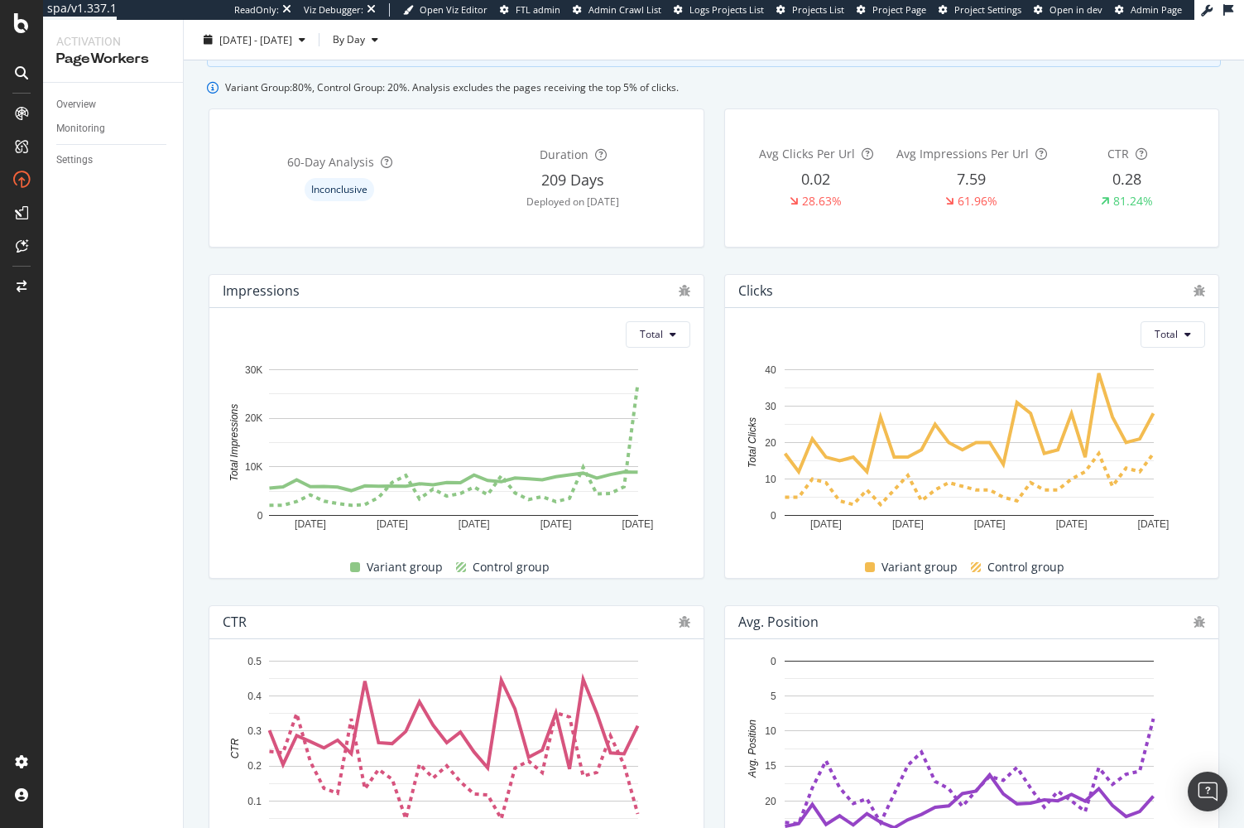
scroll to position [166, 0]
click at [670, 331] on icon at bounding box center [673, 332] width 7 height 10
click at [682, 398] on div "Average" at bounding box center [653, 395] width 65 height 24
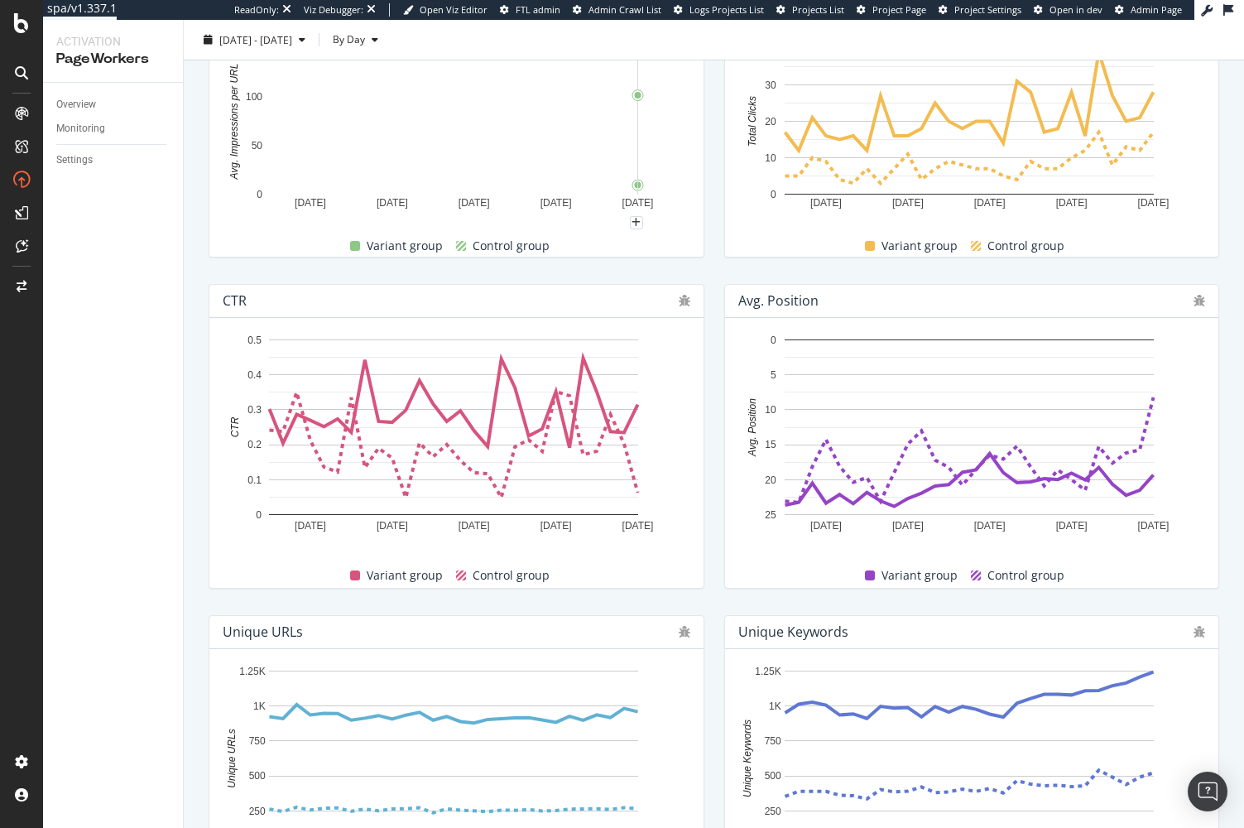
scroll to position [0, 0]
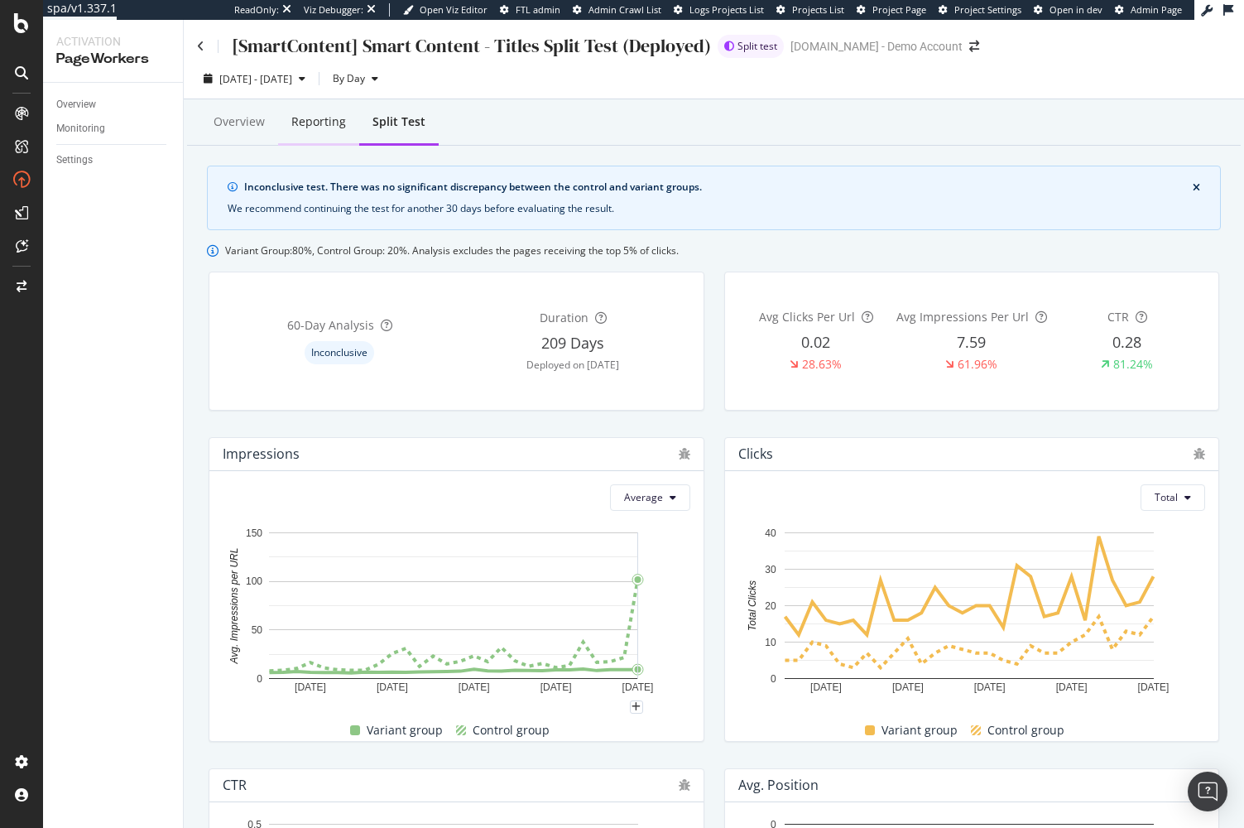
click at [323, 132] on div "Reporting" at bounding box center [318, 123] width 81 height 46
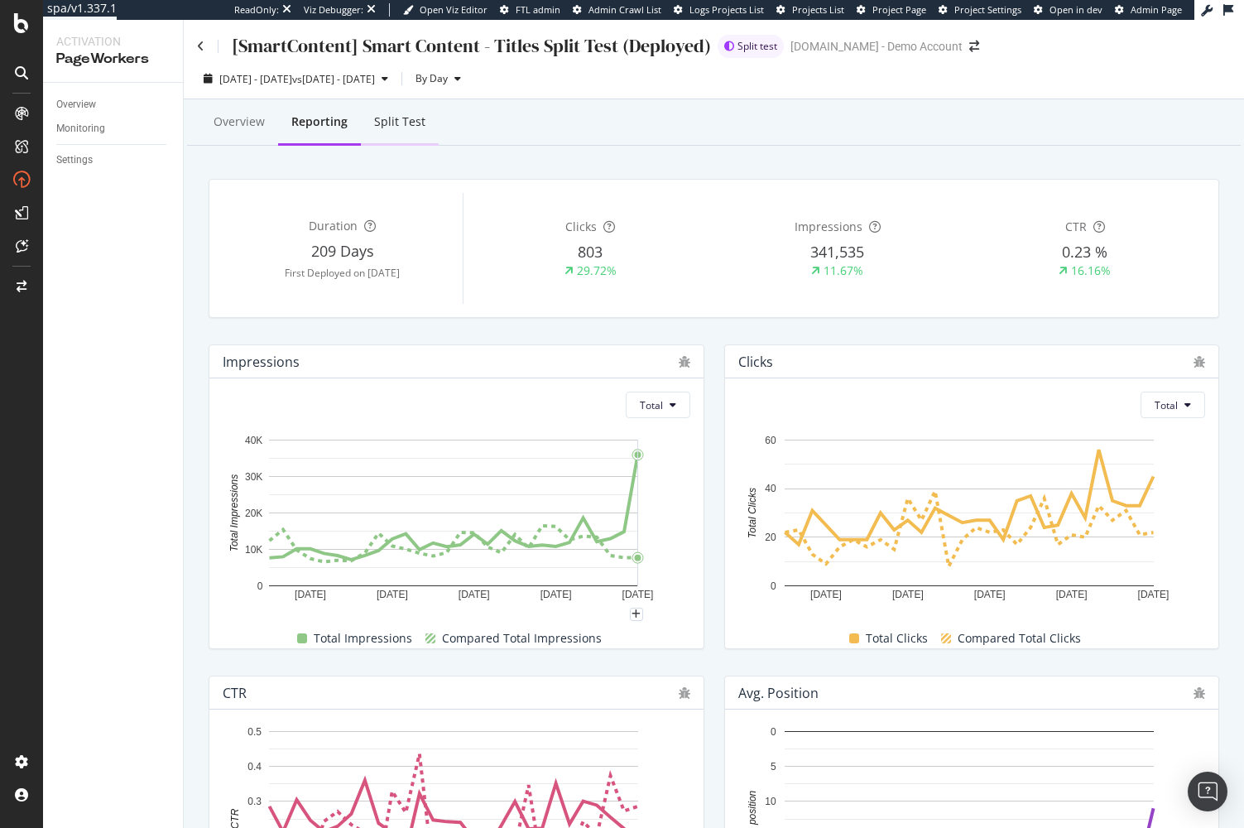
click at [402, 111] on div "Split Test" at bounding box center [400, 123] width 78 height 46
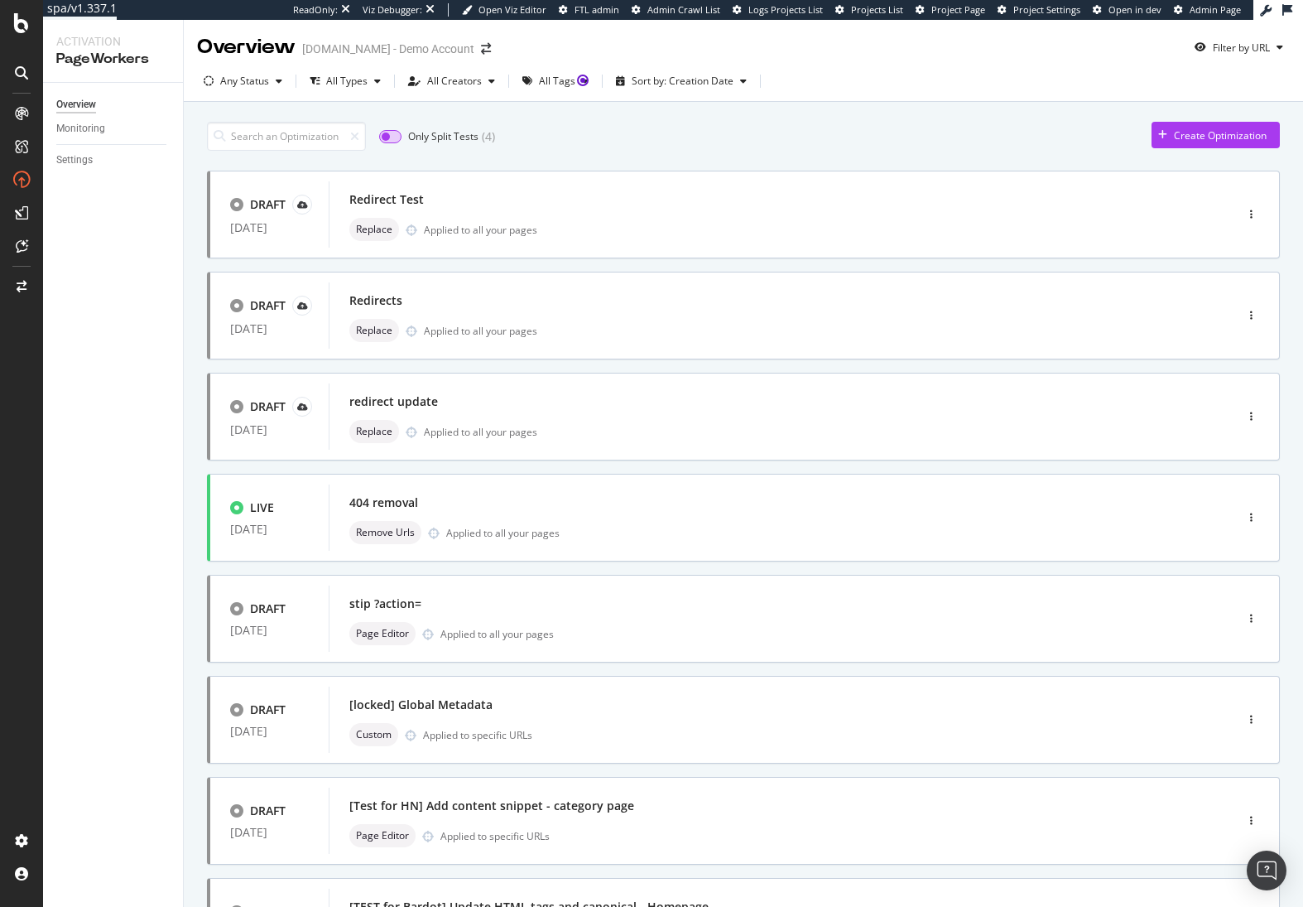
click at [393, 142] on input "checkbox" at bounding box center [390, 136] width 22 height 13
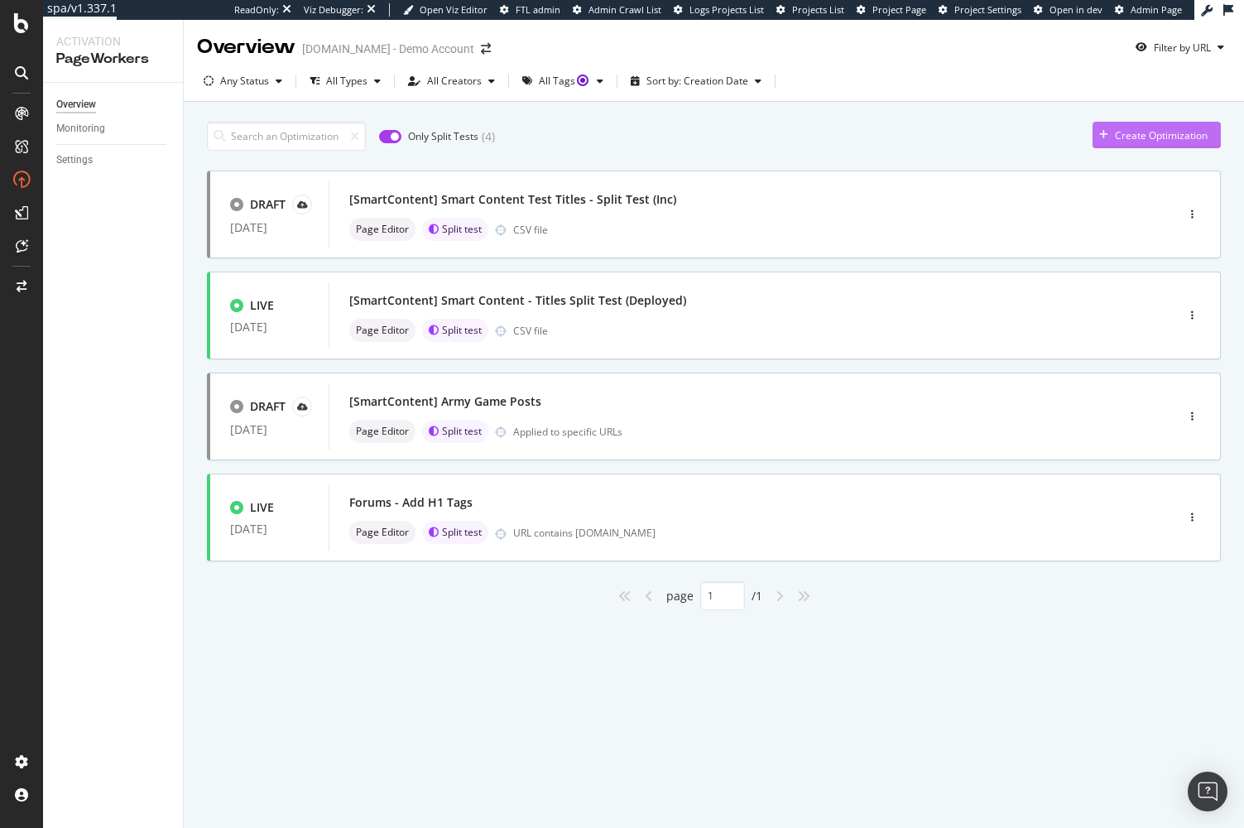
click at [1158, 137] on div "Create Optimization" at bounding box center [1161, 135] width 93 height 14
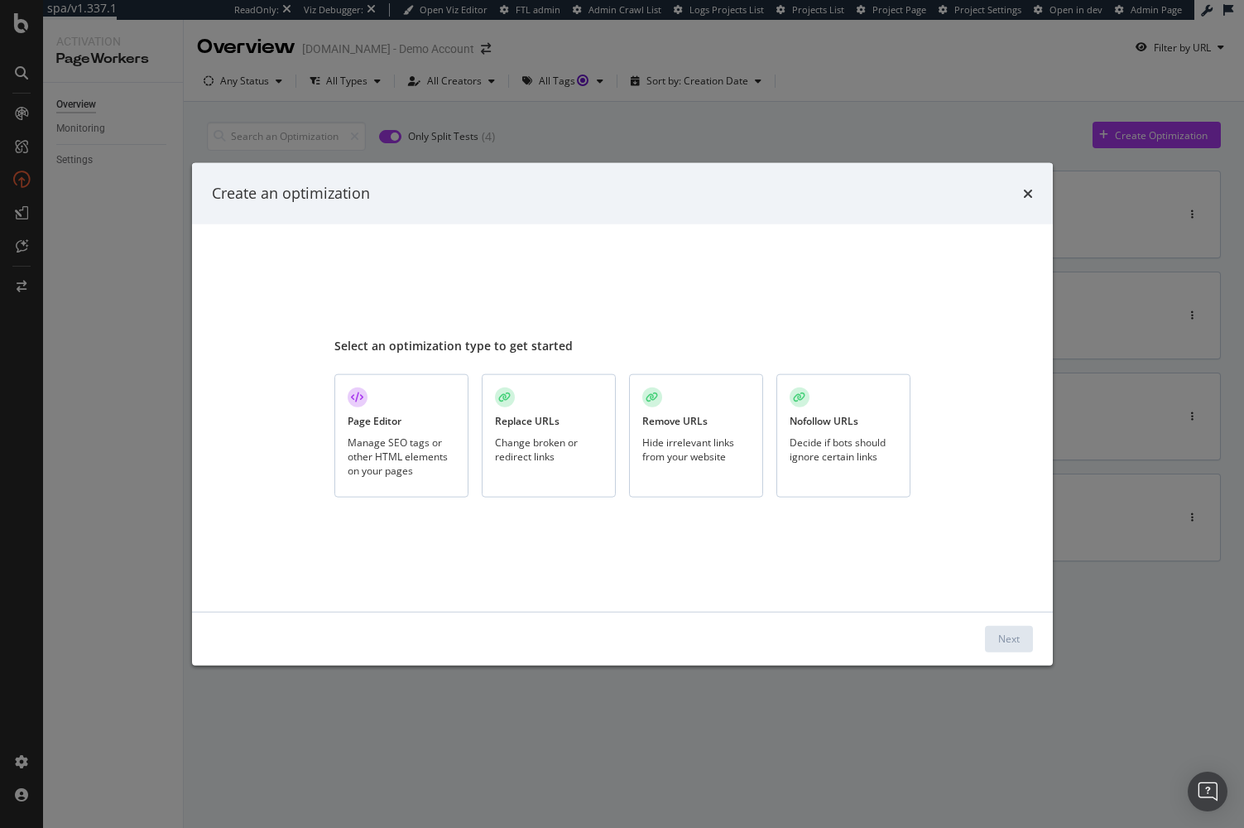
click at [378, 440] on div "Manage SEO tags or other HTML elements on your pages" at bounding box center [402, 456] width 108 height 42
click at [1000, 640] on div "Next" at bounding box center [1010, 639] width 22 height 14
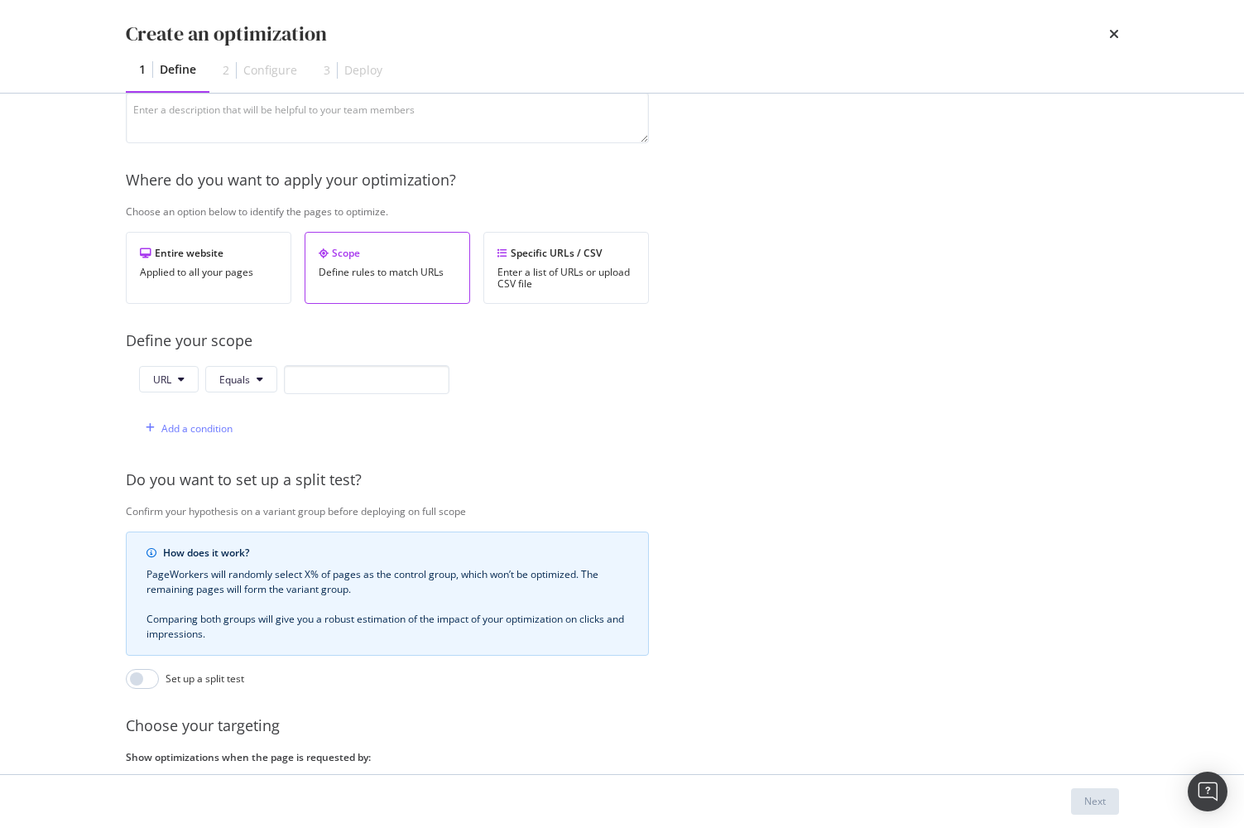
scroll to position [166, 0]
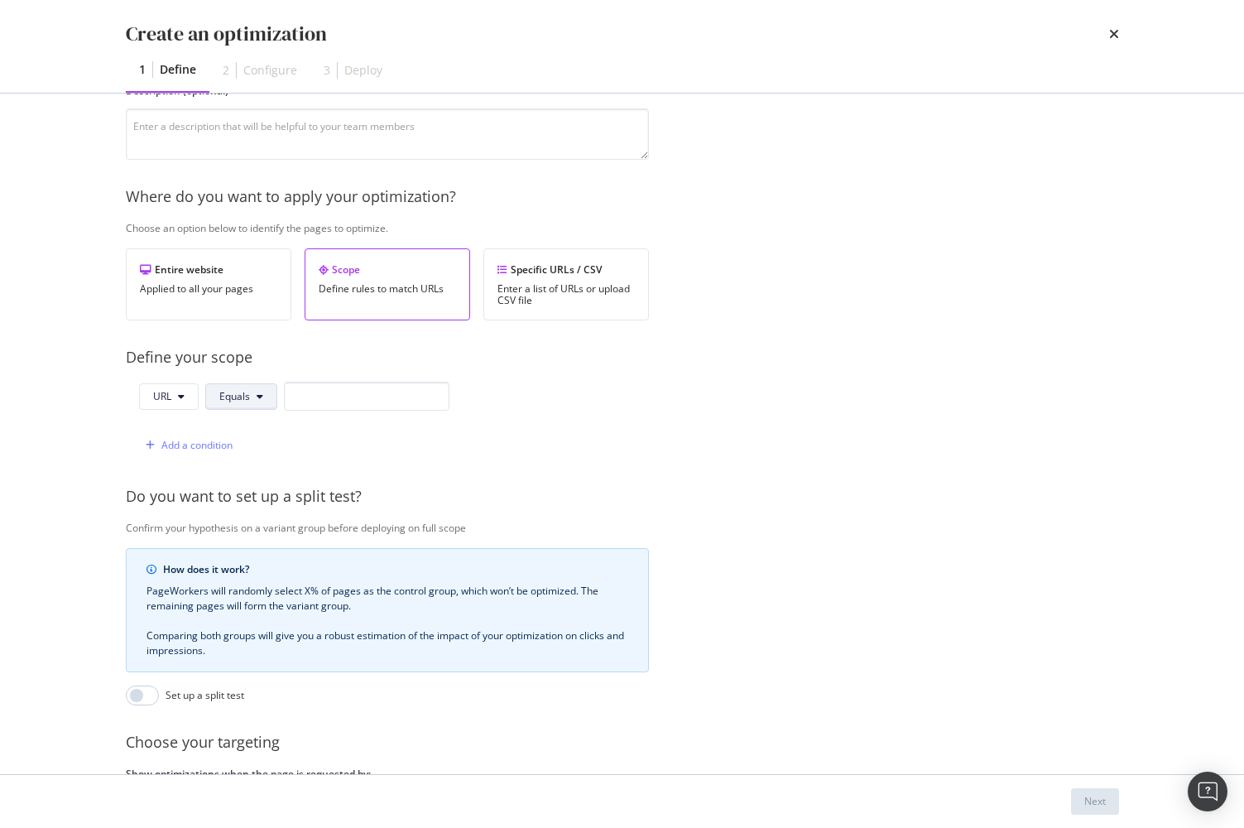
click at [253, 404] on button "Equals" at bounding box center [241, 396] width 72 height 26
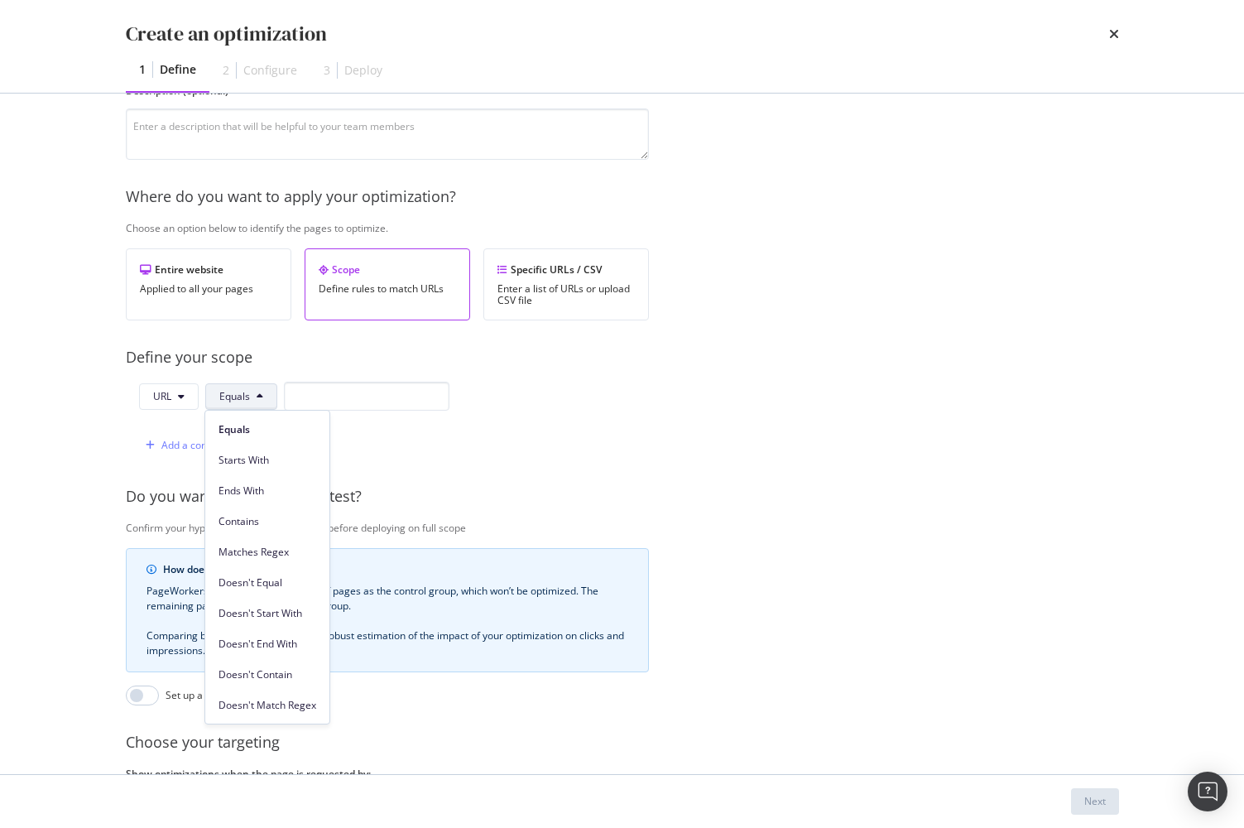
click at [253, 520] on span "Contains" at bounding box center [268, 521] width 98 height 15
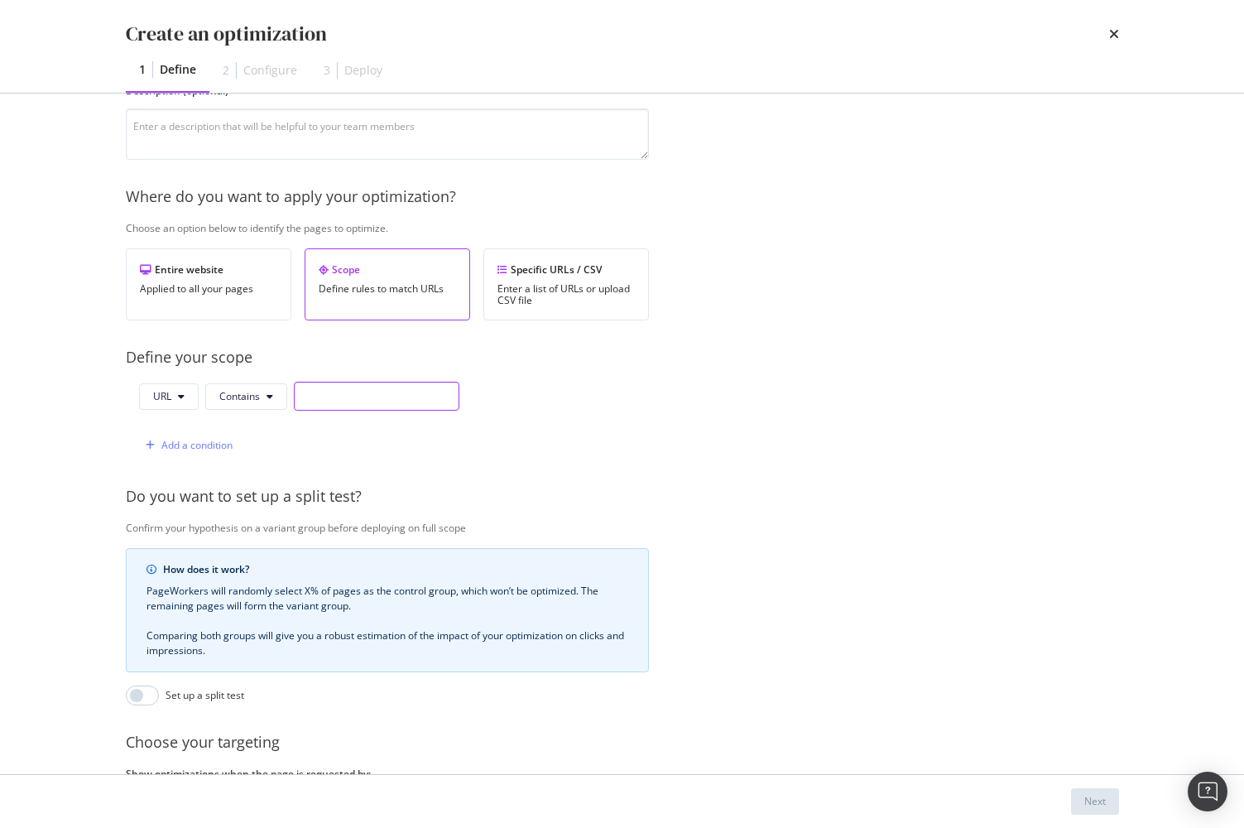
click at [337, 397] on input "modal" at bounding box center [377, 396] width 166 height 29
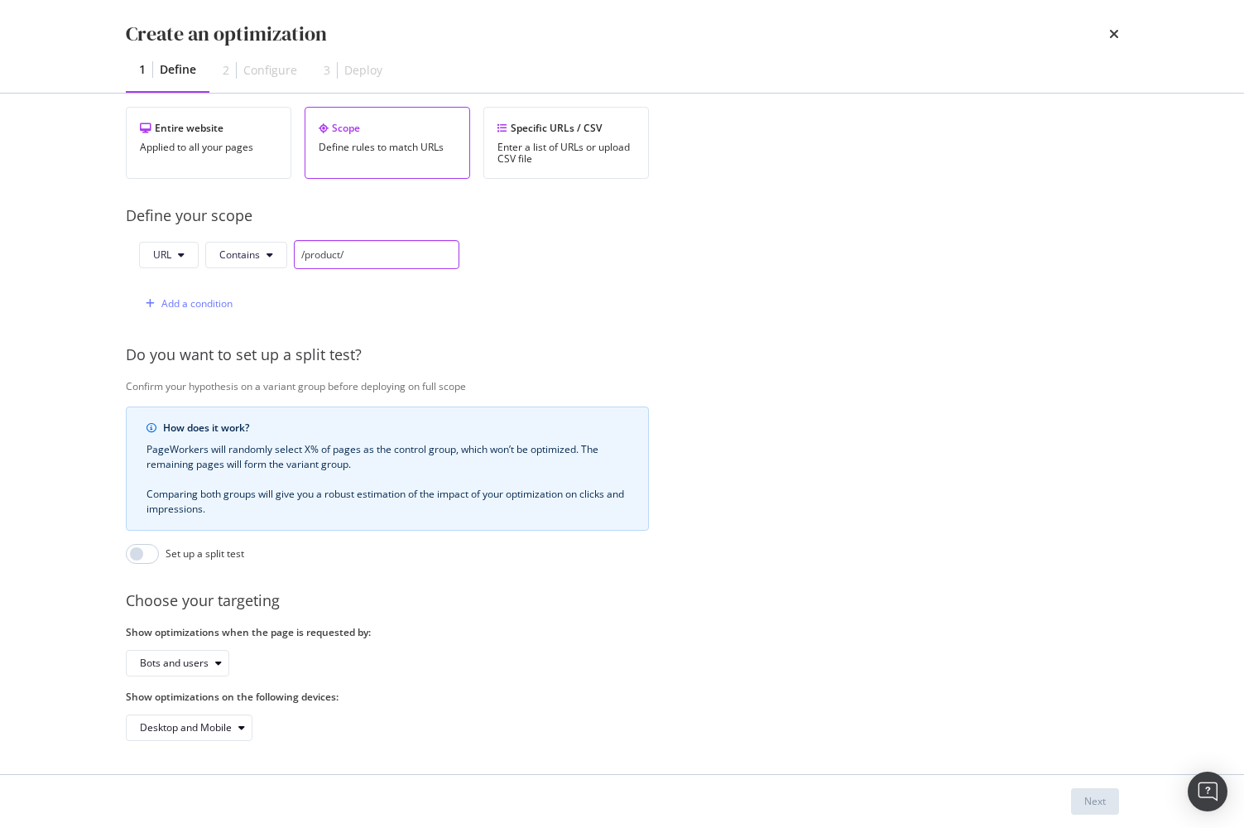
scroll to position [320, 0]
type input "/product/"
click at [137, 544] on input "modal" at bounding box center [142, 554] width 33 height 20
checkbox input "true"
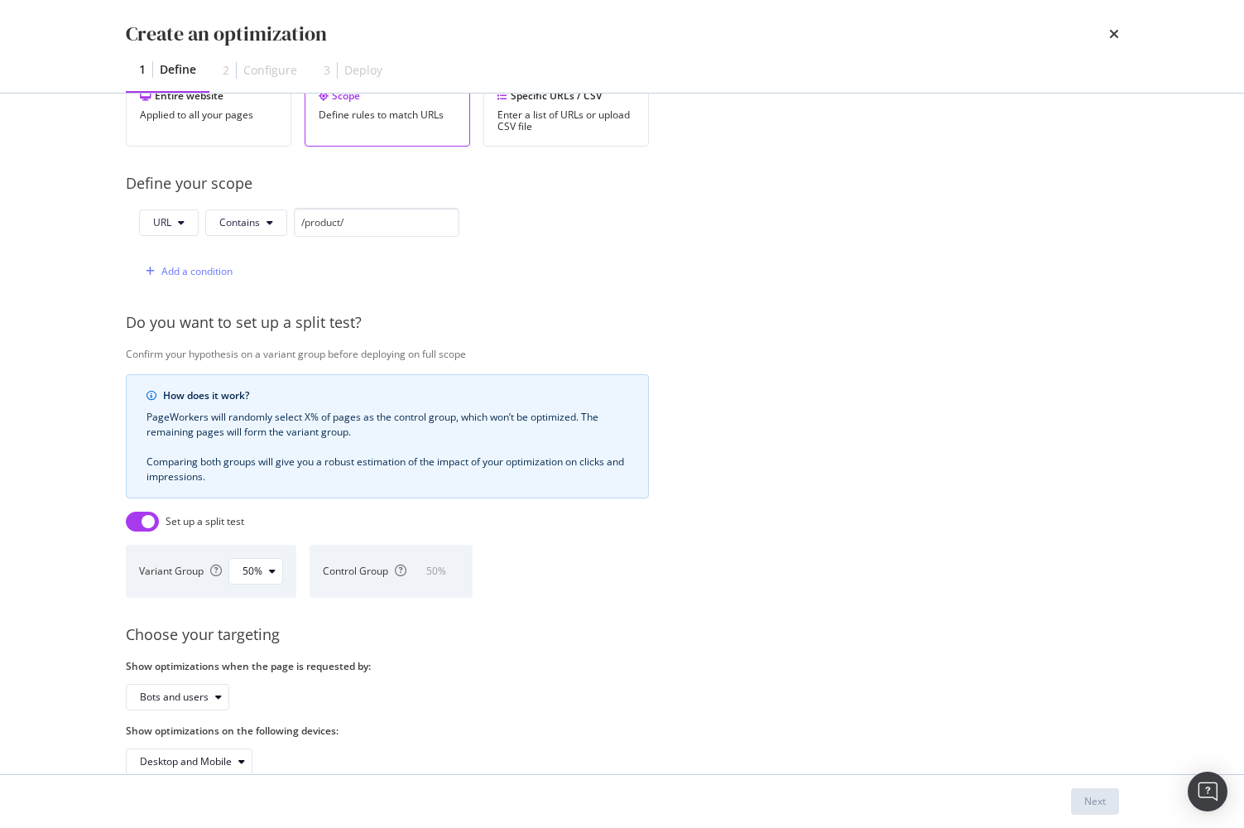
scroll to position [386, 0]
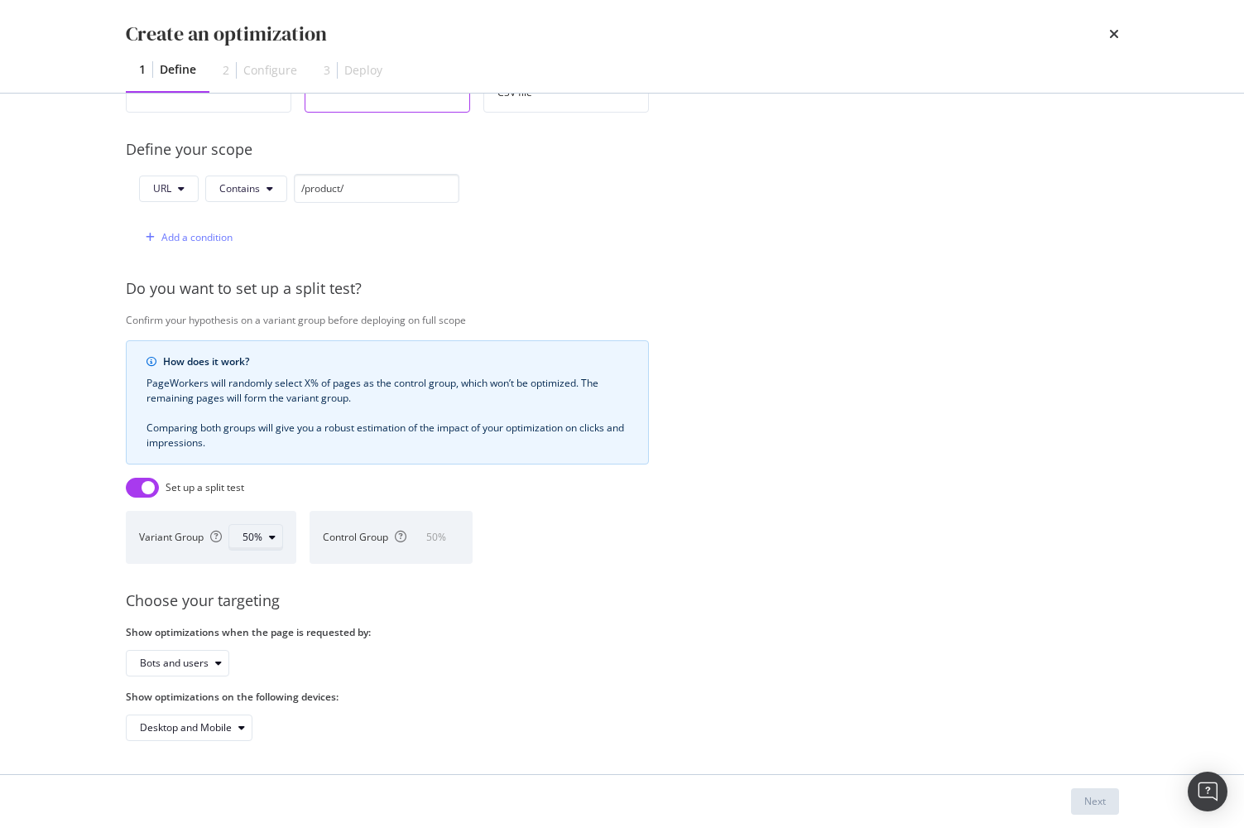
click at [272, 532] on icon "modal" at bounding box center [272, 537] width 7 height 10
click at [316, 478] on div "Set up a split test" at bounding box center [387, 488] width 523 height 20
click at [275, 530] on div "50%" at bounding box center [263, 537] width 40 height 23
click at [427, 590] on div "Choose your targeting" at bounding box center [664, 601] width 1076 height 22
drag, startPoint x: 1114, startPoint y: 35, endPoint x: 657, endPoint y: 18, distance: 457.3
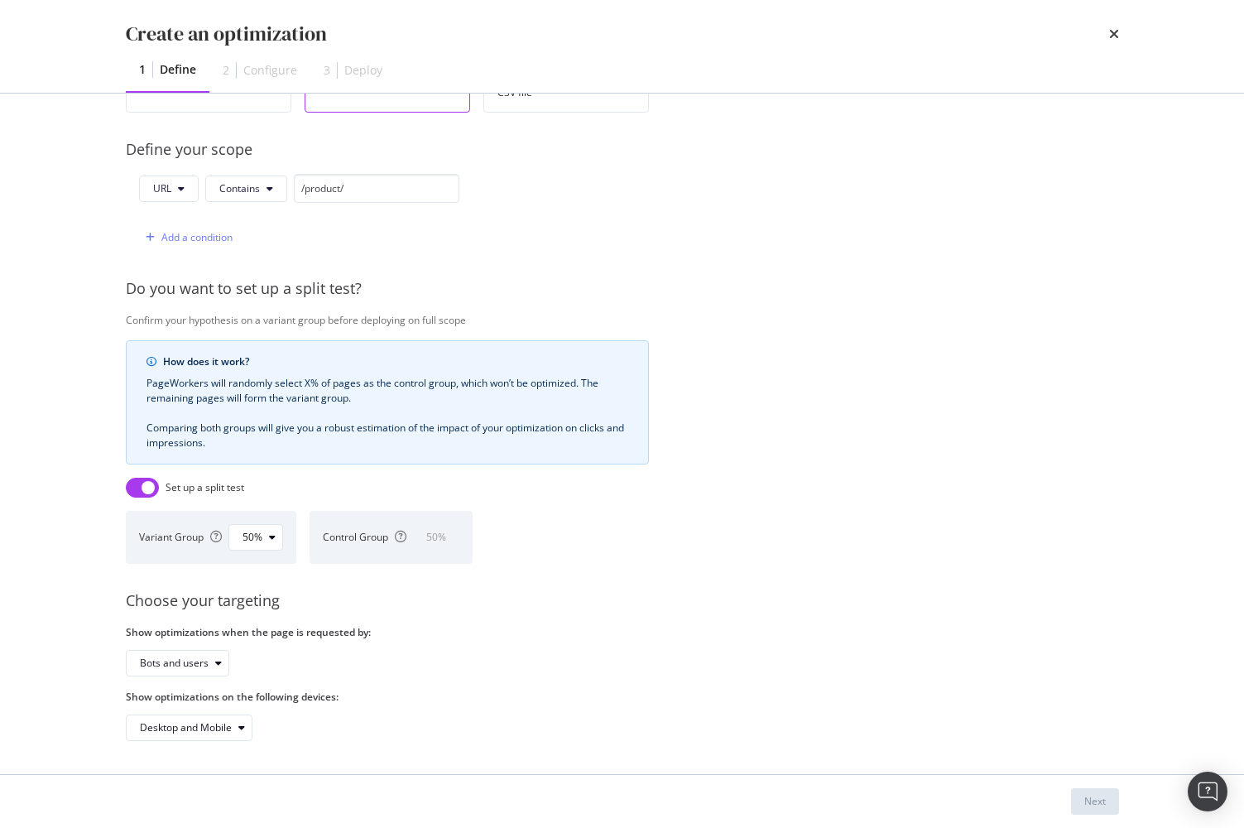
click at [714, 54] on div "Create an optimization 1 Define 2 Configure 3 Deploy" at bounding box center [623, 46] width 1060 height 93
click at [1110, 35] on icon "times" at bounding box center [1114, 33] width 10 height 13
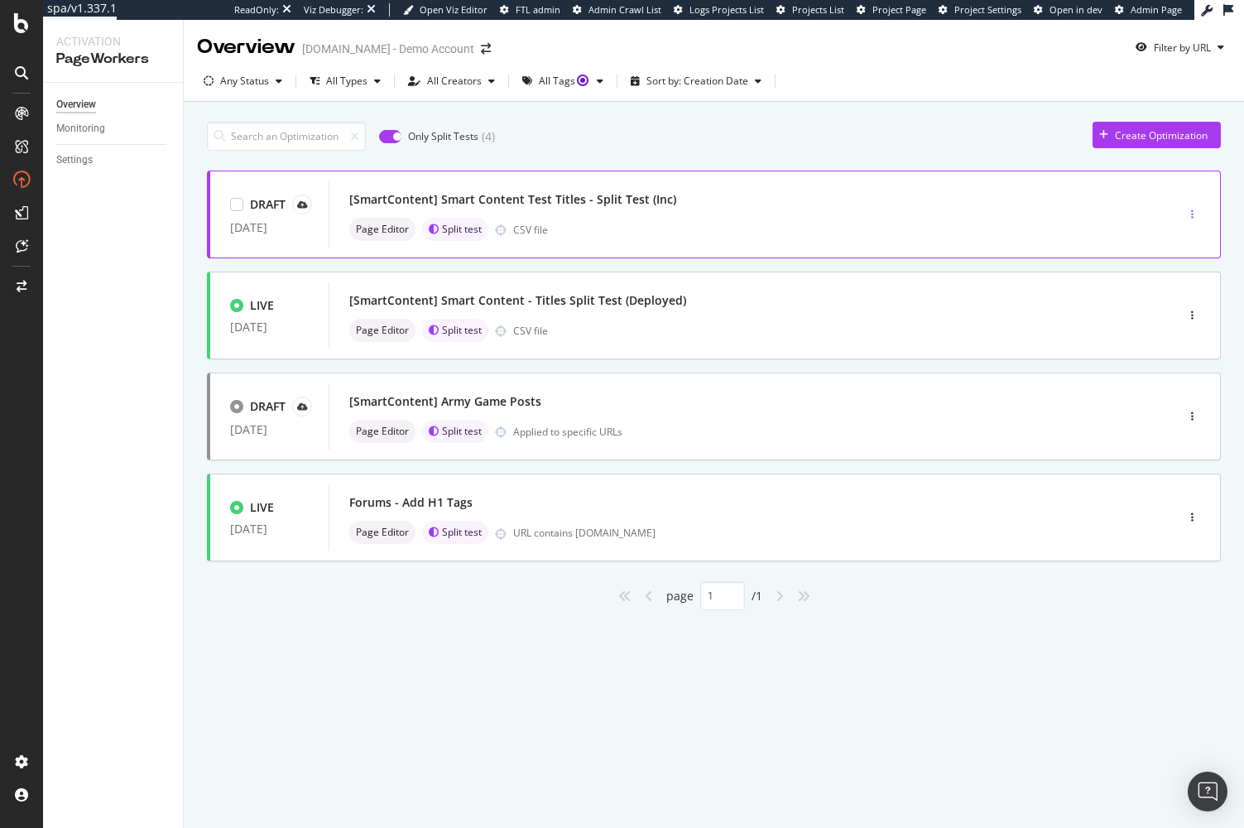
click at [1193, 205] on div "button" at bounding box center [1193, 214] width 16 height 25
click at [1026, 137] on div "Only Split Tests ( 4 ) Create Optimization" at bounding box center [714, 136] width 1014 height 29
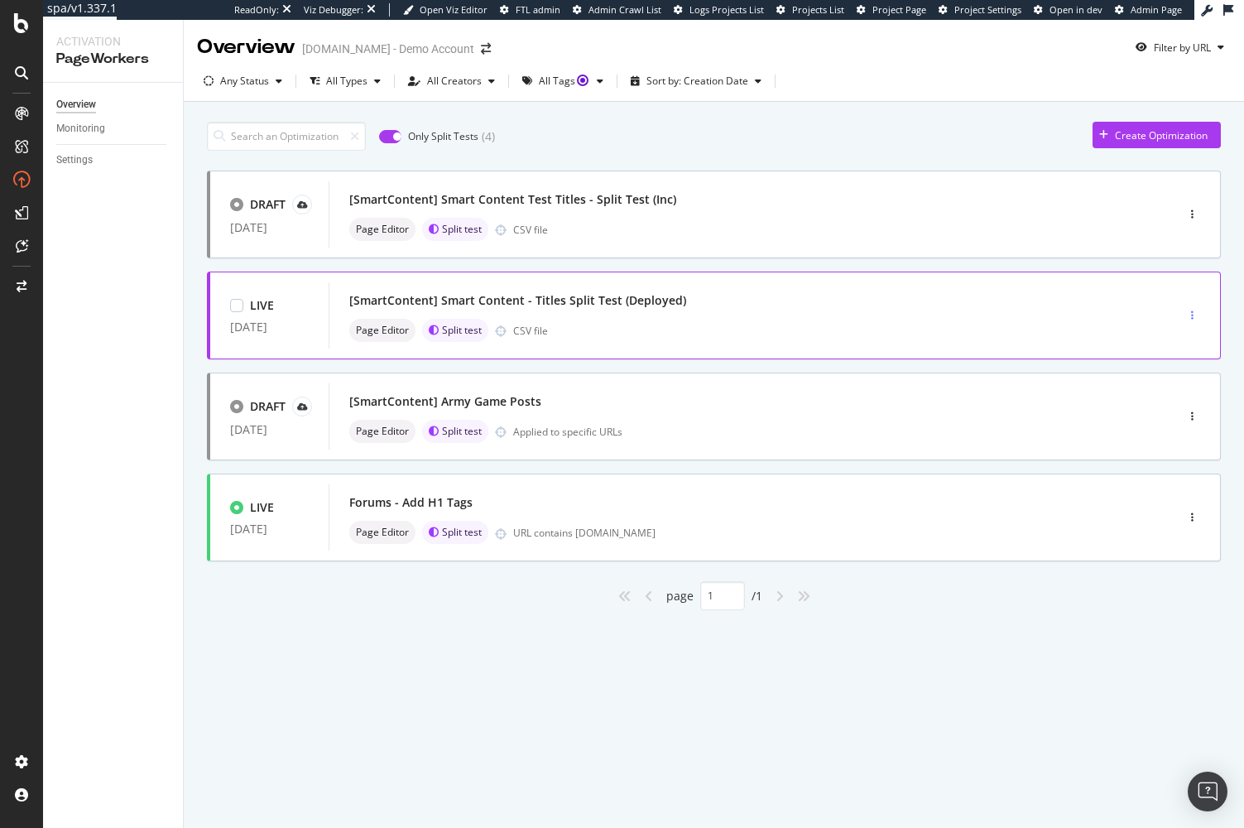
click at [1196, 315] on div "button" at bounding box center [1193, 315] width 16 height 10
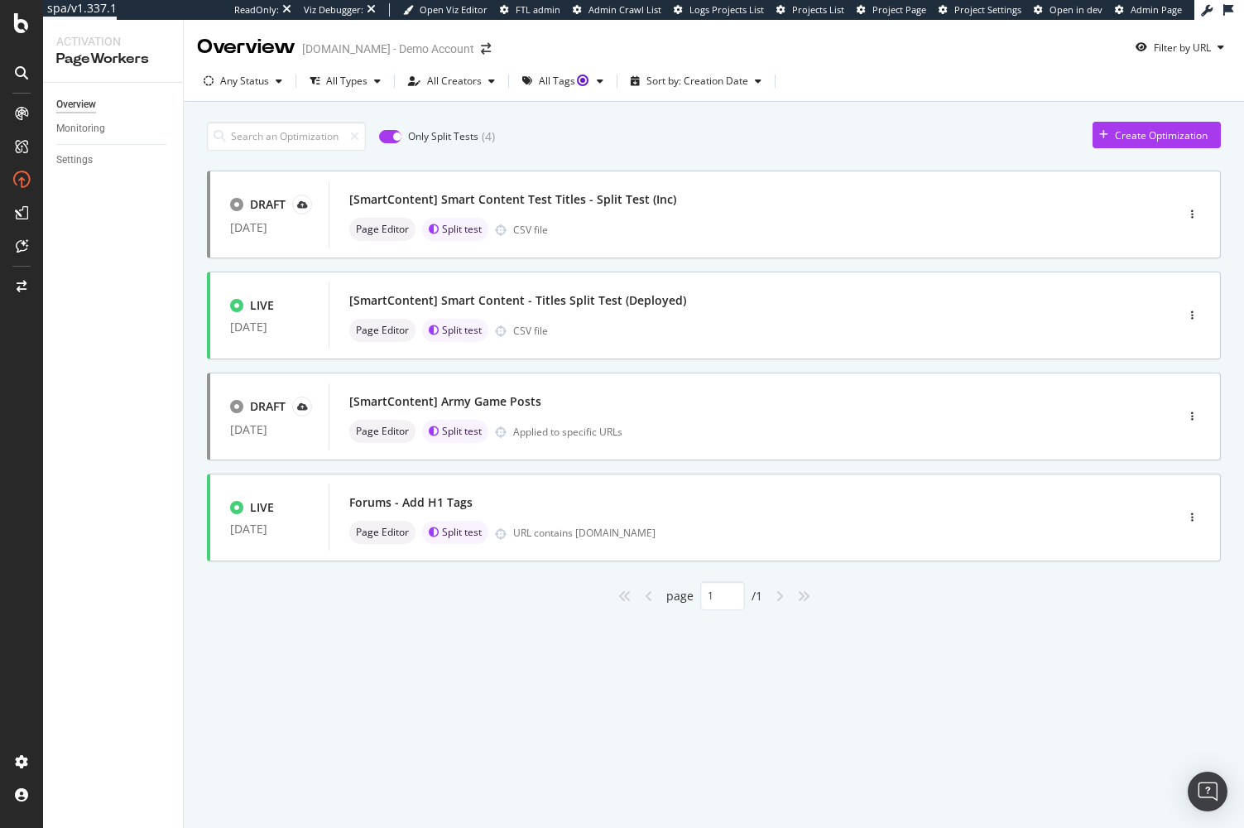
click at [1062, 701] on div "Overview [DOMAIN_NAME] - Demo Account Filter by URL Any Status All Types All Cr…" at bounding box center [714, 424] width 1061 height 808
click at [1148, 134] on div "Create Optimization" at bounding box center [1161, 135] width 93 height 14
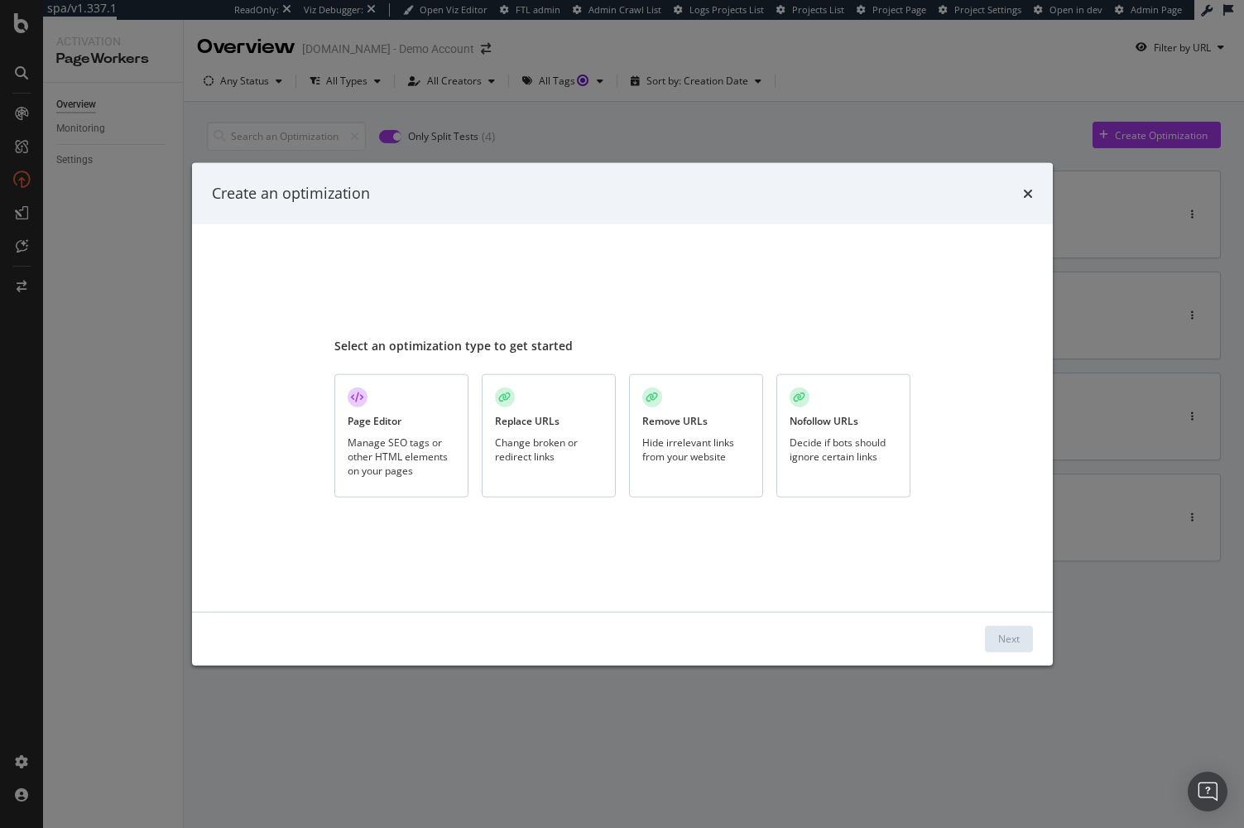
click at [411, 462] on div "Manage SEO tags or other HTML elements on your pages" at bounding box center [402, 456] width 108 height 42
click at [1002, 637] on div "Next" at bounding box center [1010, 639] width 22 height 14
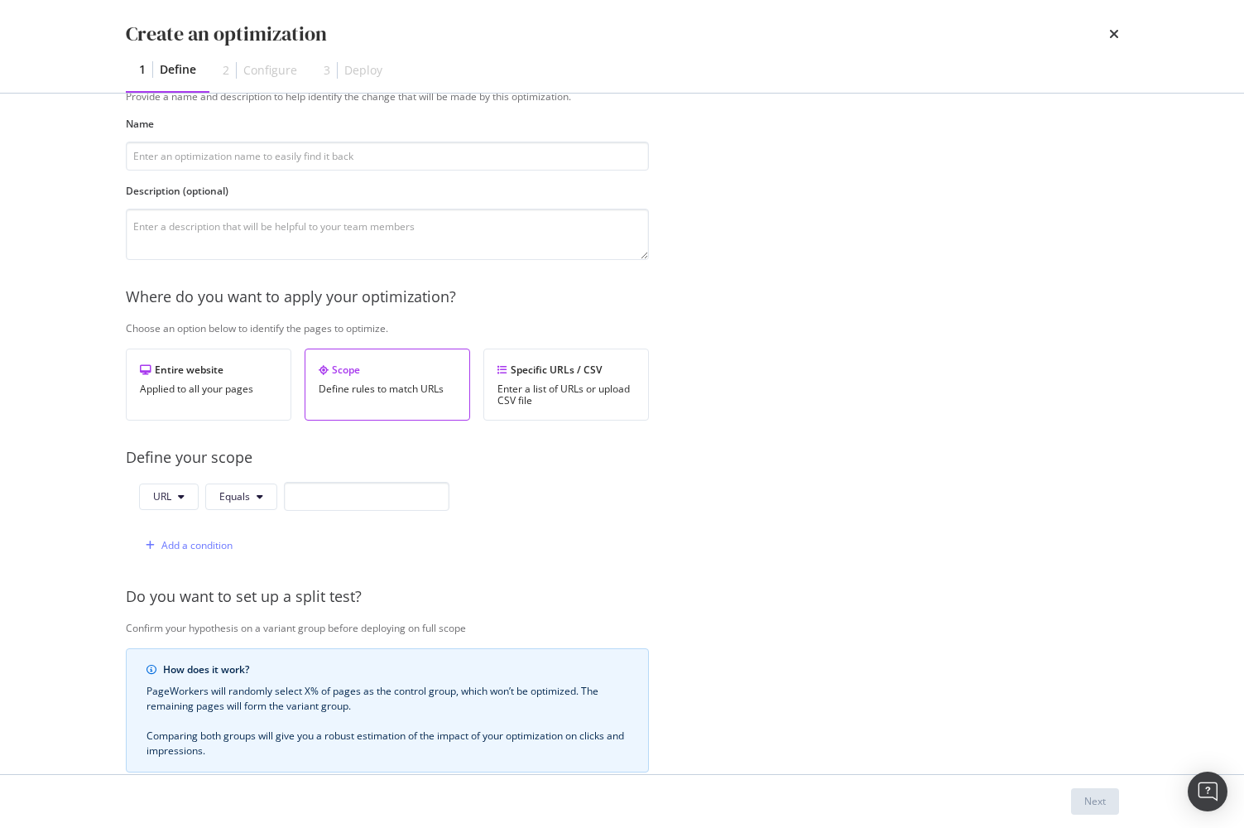
scroll to position [83, 0]
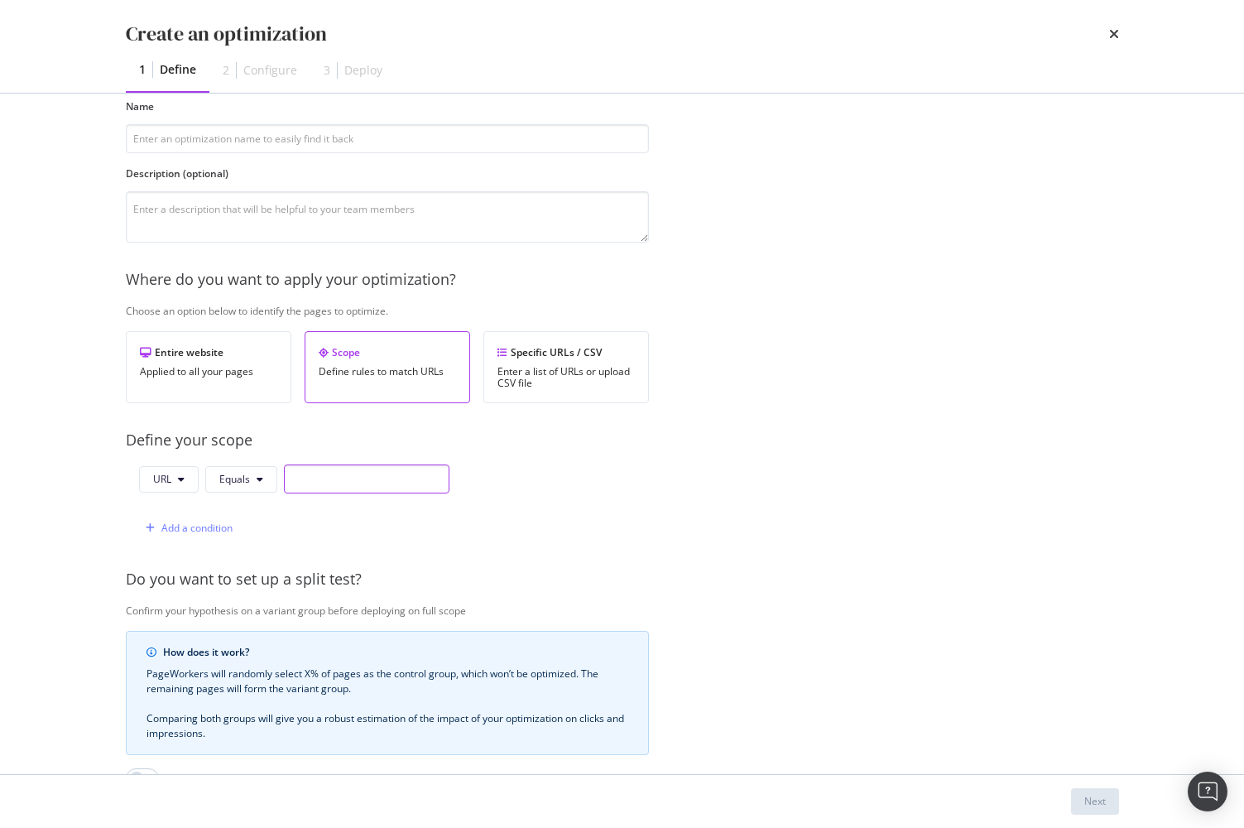
click at [344, 471] on input "modal" at bounding box center [367, 478] width 166 height 29
click at [269, 477] on button "Equals" at bounding box center [241, 479] width 72 height 26
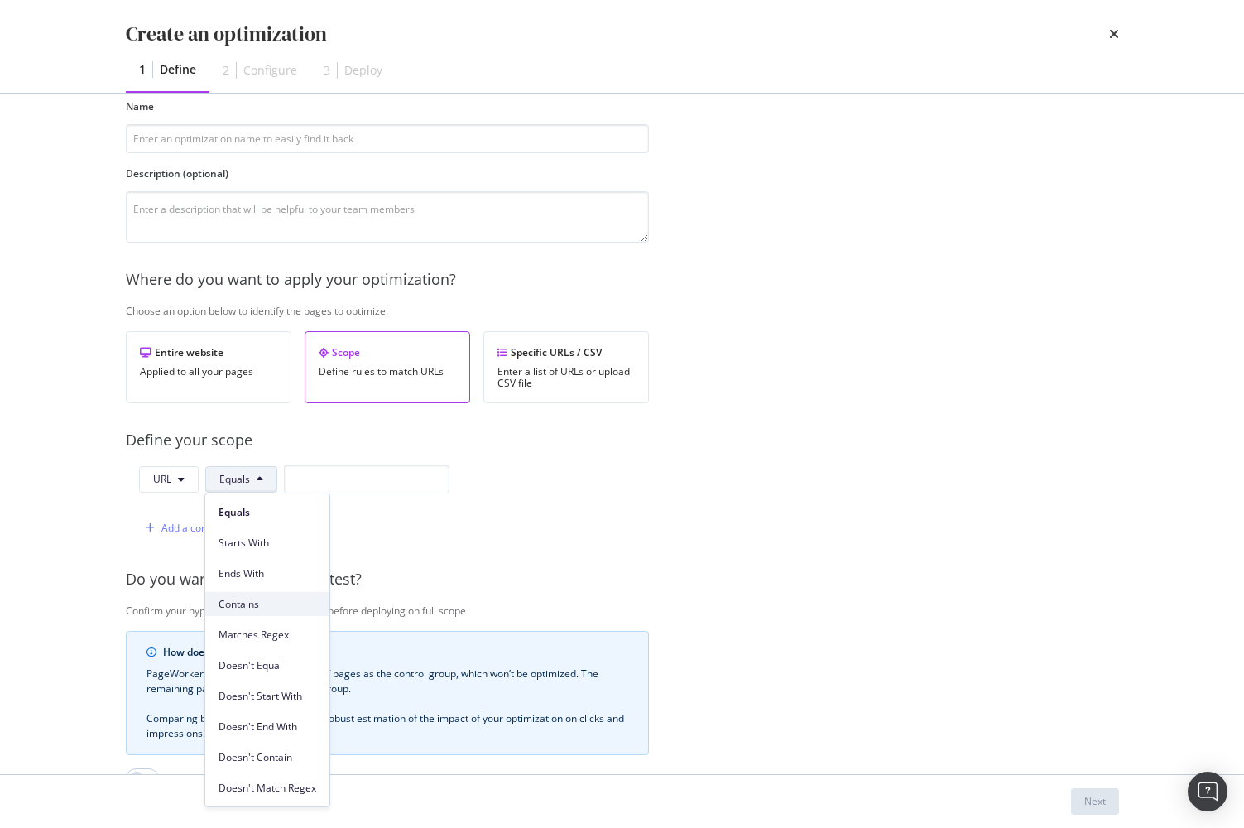
drag, startPoint x: 282, startPoint y: 610, endPoint x: 310, endPoint y: 563, distance: 54.5
click at [282, 609] on span "Contains" at bounding box center [268, 604] width 98 height 15
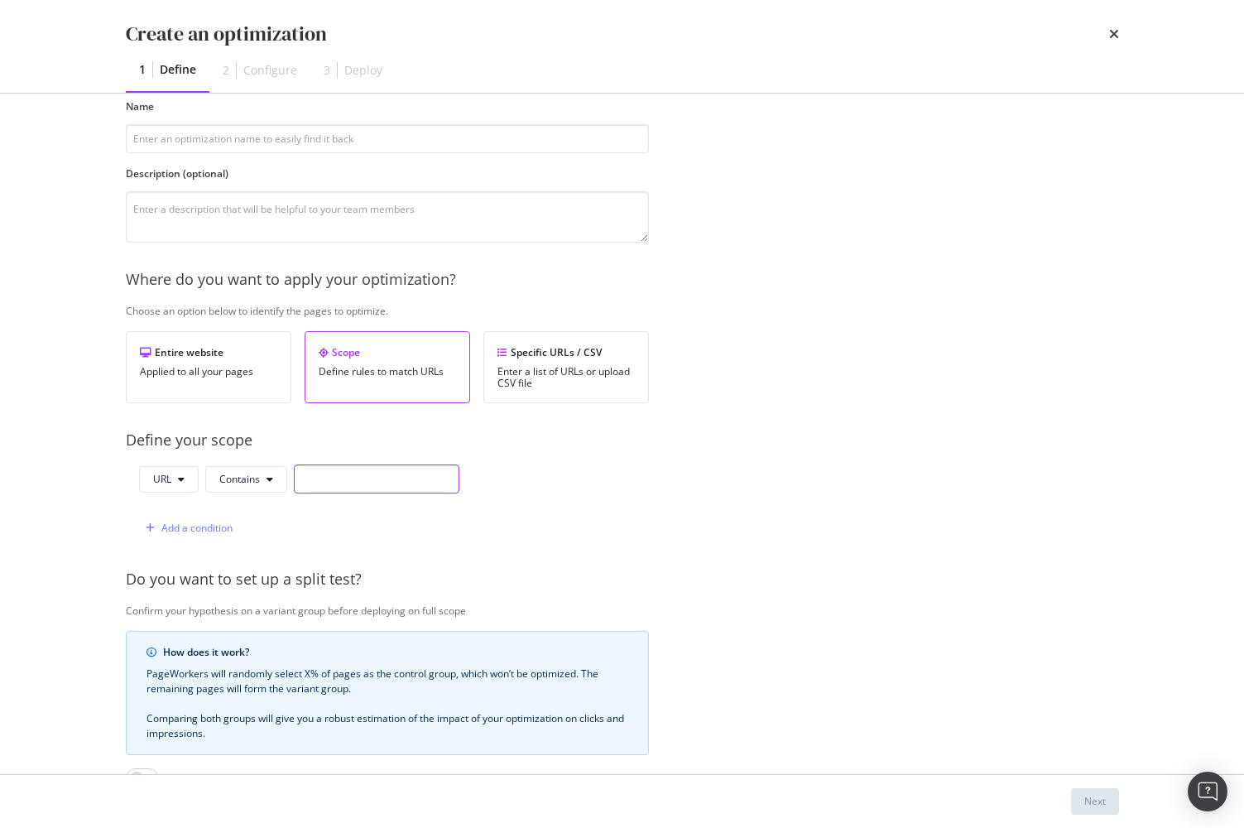
click at [347, 486] on input "modal" at bounding box center [377, 478] width 166 height 29
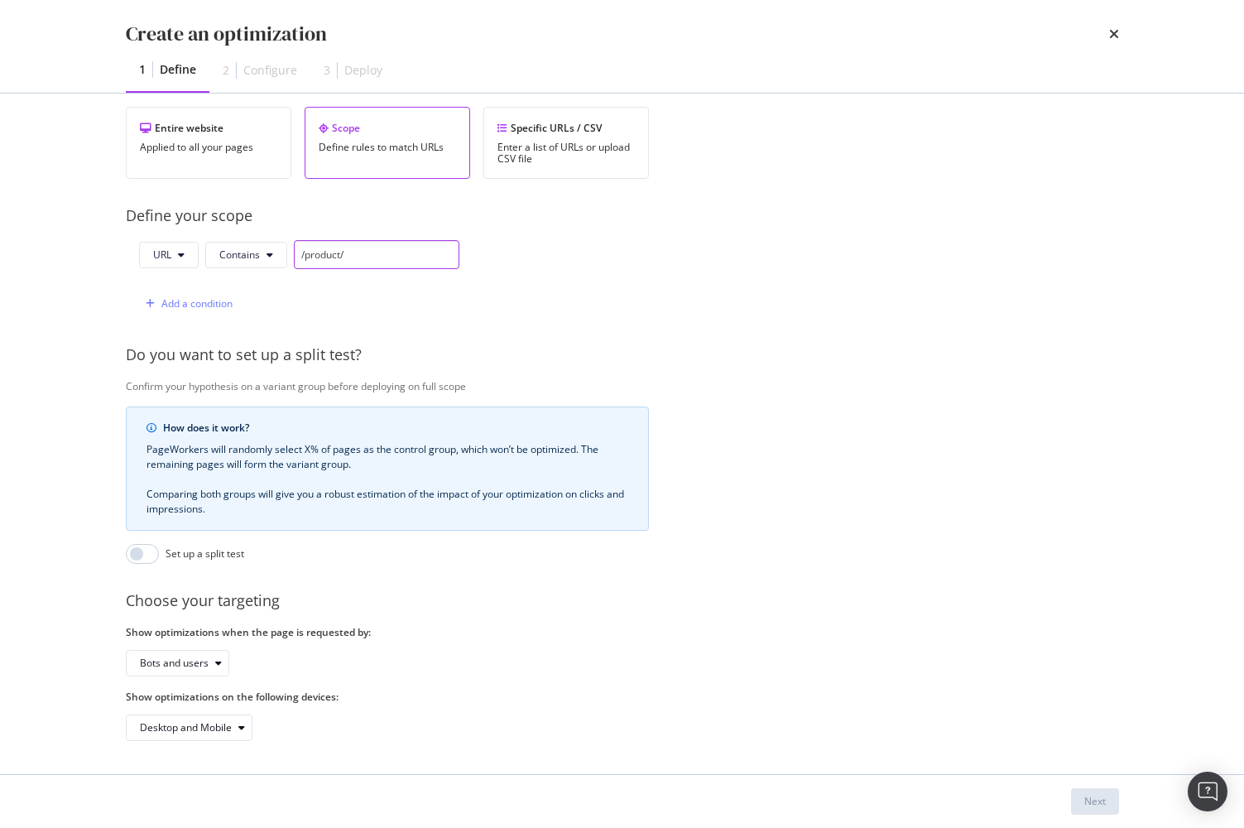
scroll to position [320, 0]
type input "/product/"
click at [152, 544] on input "modal" at bounding box center [142, 554] width 33 height 20
checkbox input "true"
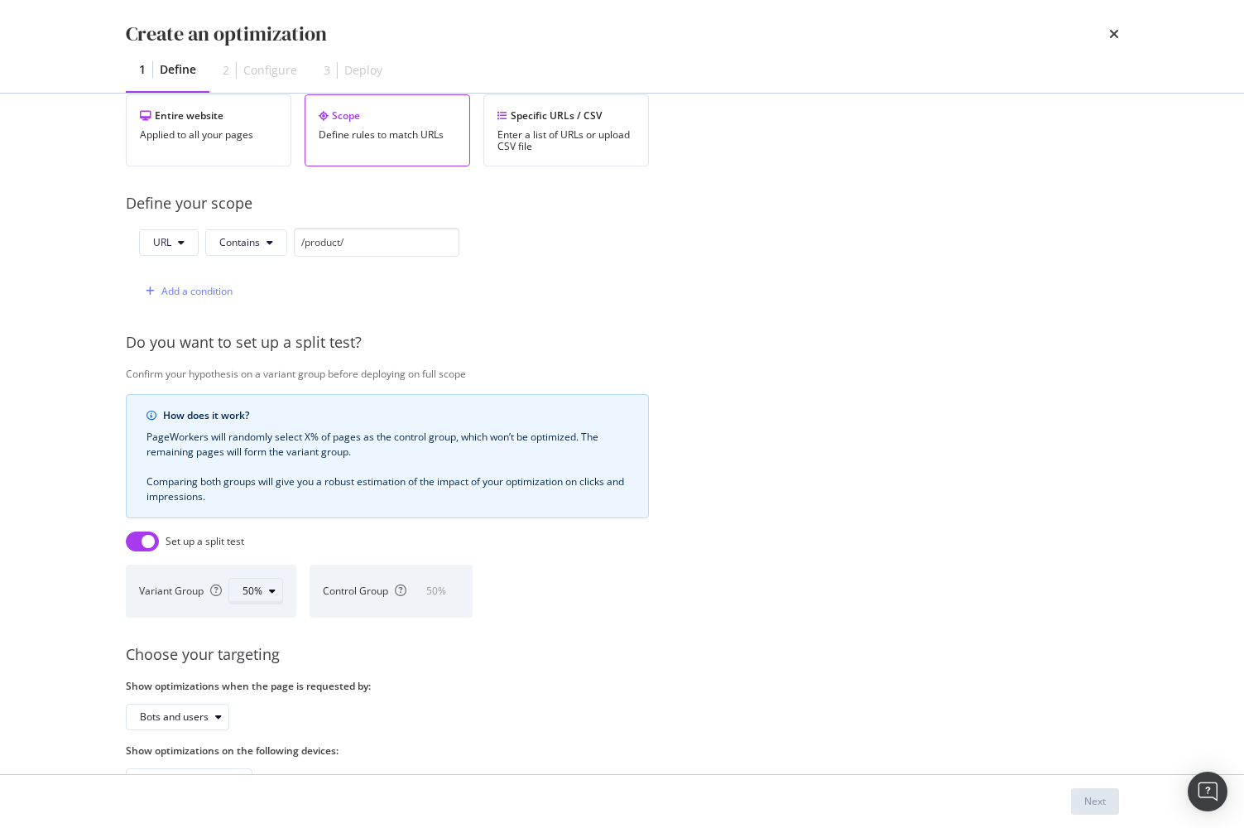
click at [262, 594] on div "modal" at bounding box center [272, 591] width 20 height 10
click at [344, 641] on div "Provide a name and description to help identify the change that will be made by…" at bounding box center [623, 315] width 994 height 960
click at [272, 596] on div "50%" at bounding box center [263, 591] width 40 height 23
click at [387, 628] on div "Provide a name and description to help identify the change that will be made by…" at bounding box center [623, 315] width 994 height 960
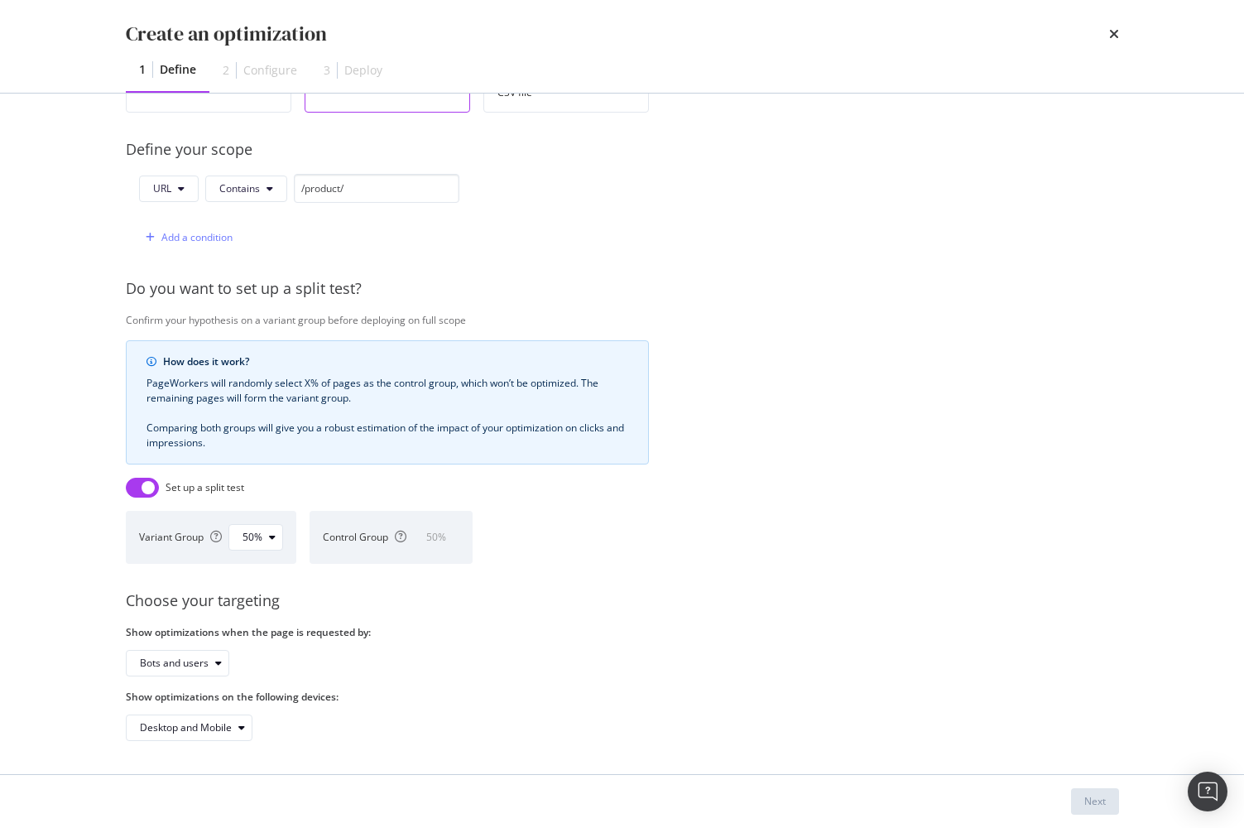
scroll to position [386, 0]
